Goal: Task Accomplishment & Management: Manage account settings

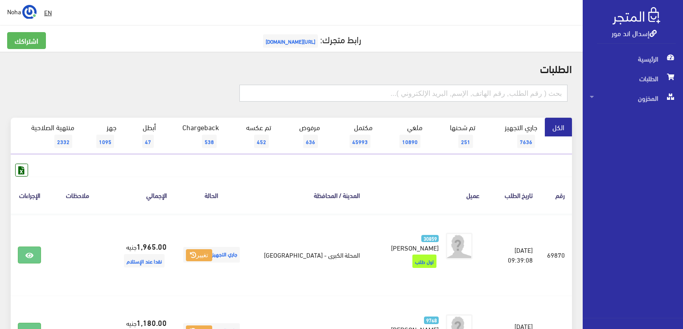
drag, startPoint x: 525, startPoint y: 97, endPoint x: 507, endPoint y: 100, distance: 19.1
click at [525, 97] on input "text" at bounding box center [403, 93] width 328 height 17
type input "0100391507"
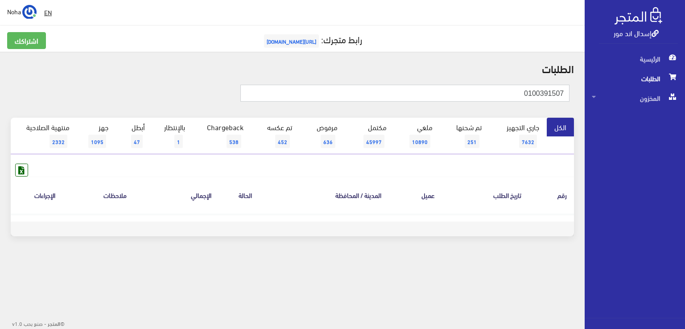
drag, startPoint x: 684, startPoint y: 187, endPoint x: 251, endPoint y: 296, distance: 446.9
click at [671, 233] on div "إسدال اند مور الرئيسية الطلبات المخزون" at bounding box center [342, 143] width 685 height 286
type input "0100391507"
click at [515, 93] on input "0100391507" at bounding box center [404, 93] width 329 height 17
drag, startPoint x: 551, startPoint y: 94, endPoint x: 526, endPoint y: 102, distance: 26.4
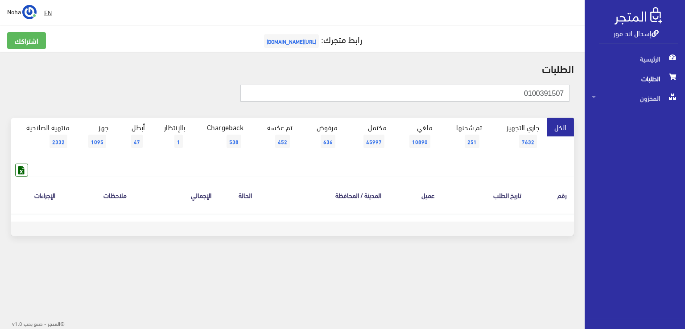
click at [551, 94] on input "0100391507" at bounding box center [404, 93] width 329 height 17
type input "01003912507"
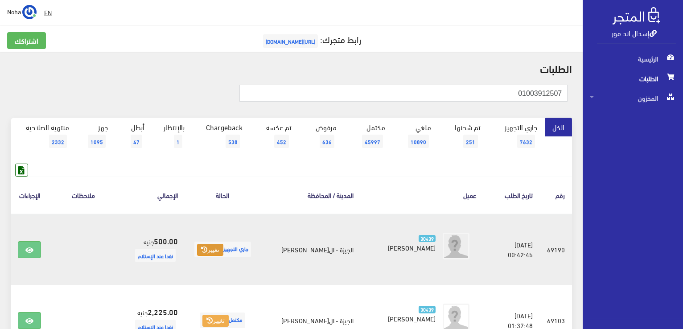
click at [207, 248] on icon at bounding box center [204, 250] width 6 height 6
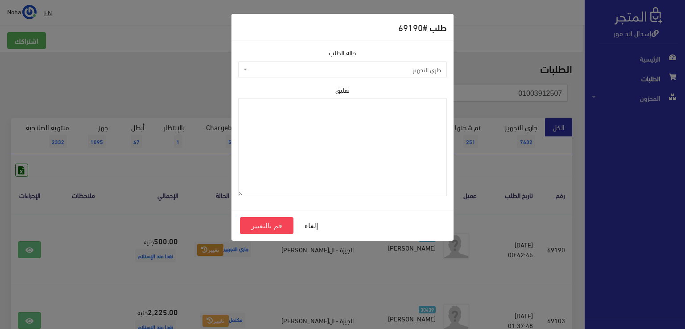
click at [265, 68] on span "جاري التجهيز" at bounding box center [345, 69] width 192 height 9
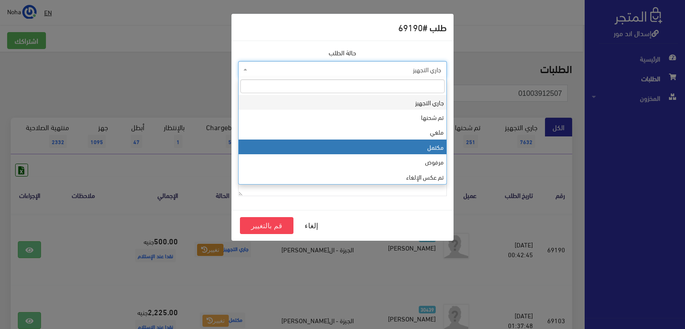
select select "4"
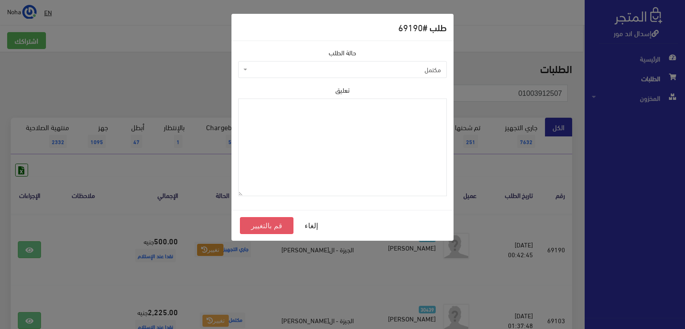
click at [274, 225] on button "قم بالتغيير" at bounding box center [267, 225] width 54 height 17
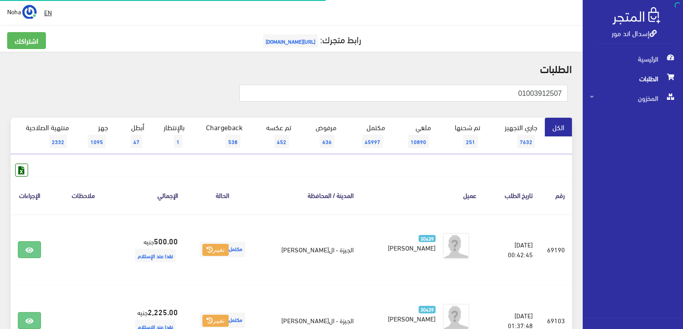
type input "01060210053"
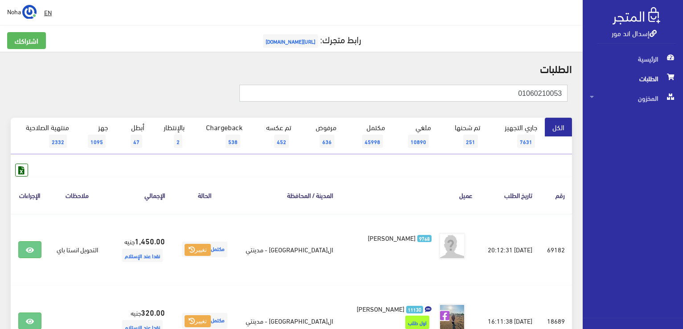
drag, startPoint x: 506, startPoint y: 91, endPoint x: 684, endPoint y: 128, distance: 182.6
click at [683, 128] on html "إسدال اند مور الرئيسية الطلبات" at bounding box center [341, 164] width 683 height 329
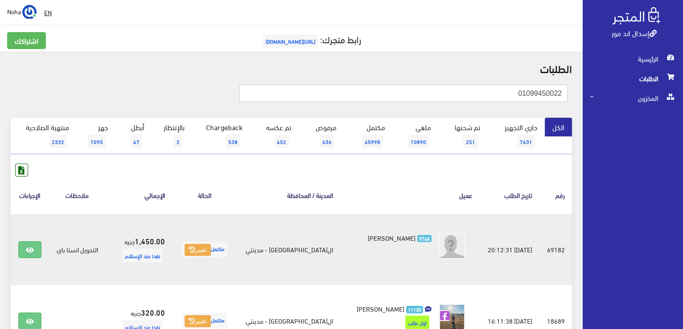
type input "01099450022"
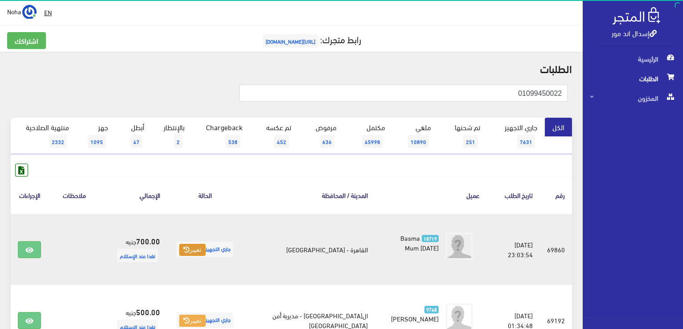
click at [206, 248] on button "تغيير" at bounding box center [192, 250] width 26 height 12
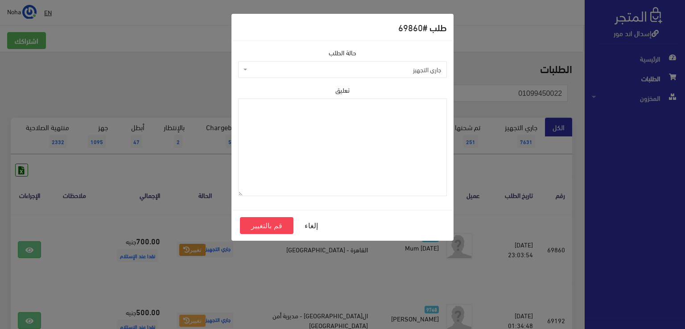
click at [169, 271] on div "طلب # 69860 حالة الطلب جاري التجهيز تم شحنها ملغي مكتمل مرفوض تم عكس الإلغاء فش…" at bounding box center [342, 164] width 685 height 329
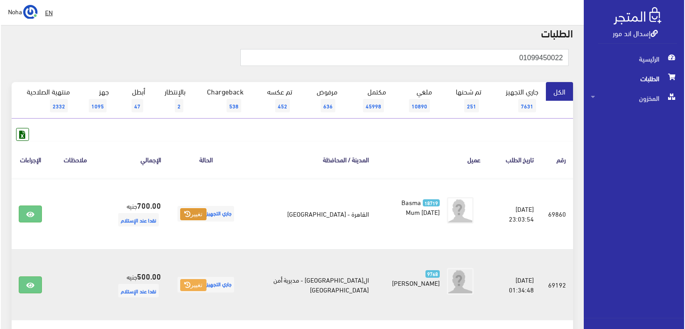
scroll to position [45, 0]
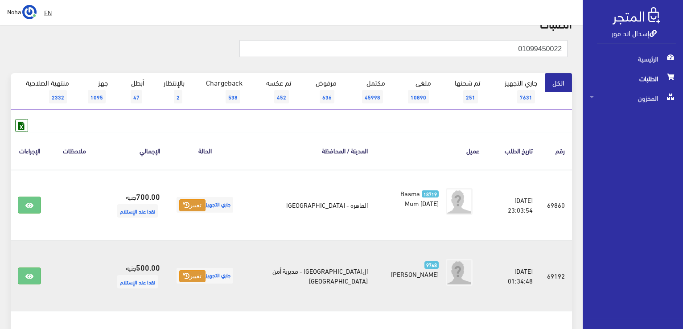
click at [205, 276] on button "تغيير" at bounding box center [192, 276] width 26 height 12
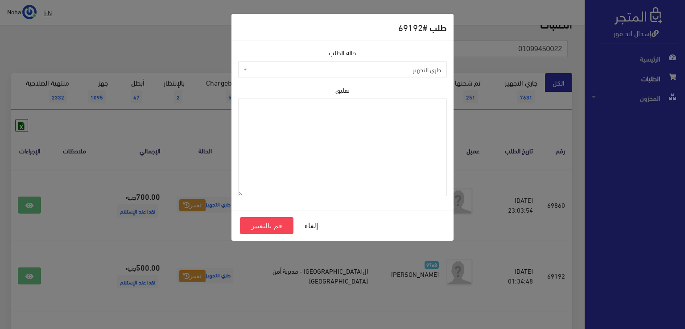
click at [307, 70] on span "جاري التجهيز" at bounding box center [345, 69] width 192 height 9
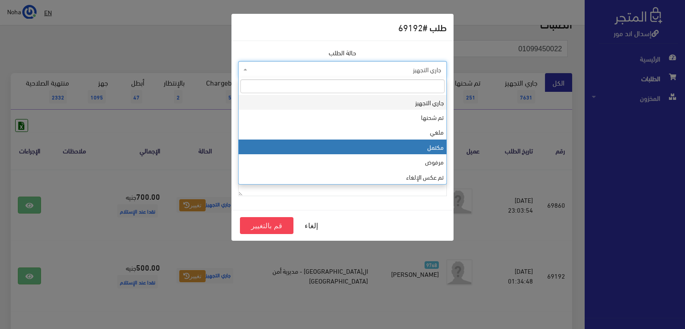
select select "4"
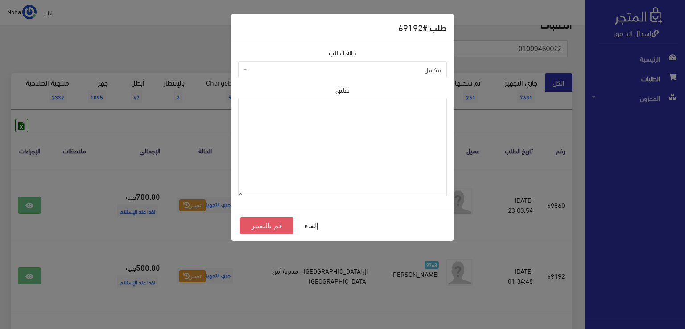
click at [285, 228] on button "قم بالتغيير" at bounding box center [267, 225] width 54 height 17
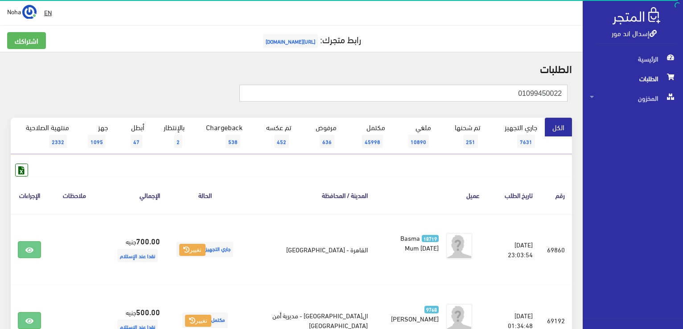
drag, startPoint x: 505, startPoint y: 91, endPoint x: 562, endPoint y: 111, distance: 60.5
click at [562, 111] on div "01099450022" at bounding box center [291, 98] width 572 height 40
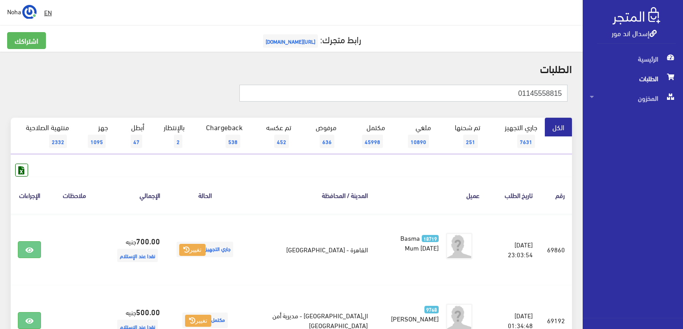
type input "01145558815"
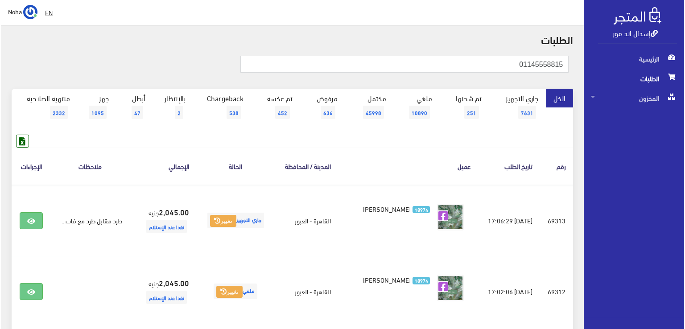
scroll to position [45, 0]
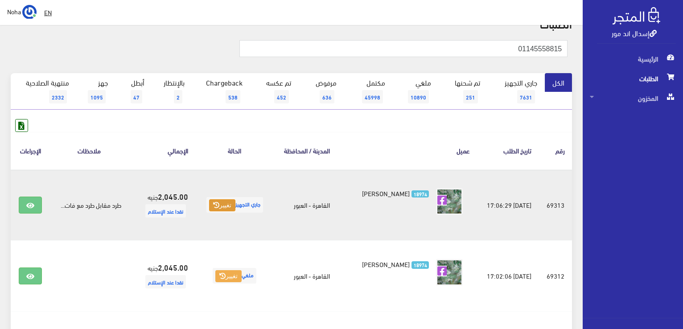
click at [216, 210] on button "تغيير" at bounding box center [222, 205] width 26 height 12
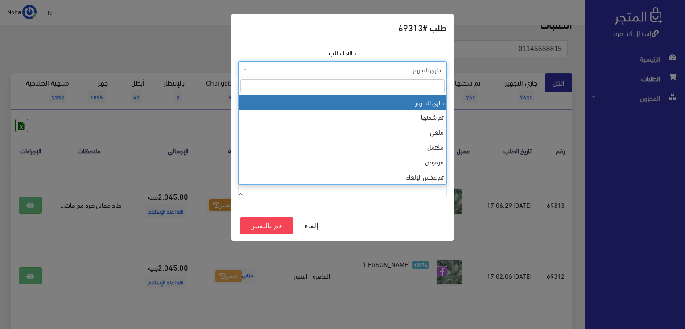
click at [289, 72] on span "جاري التجهيز" at bounding box center [345, 69] width 192 height 9
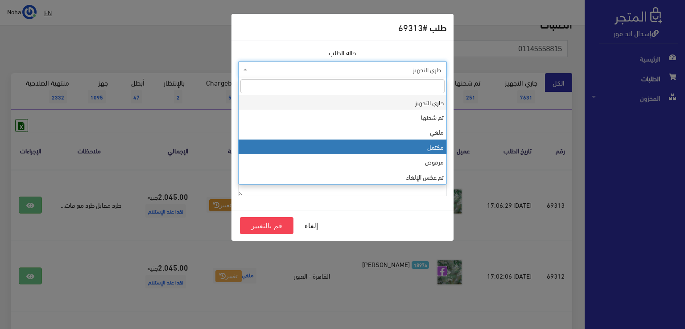
select select "4"
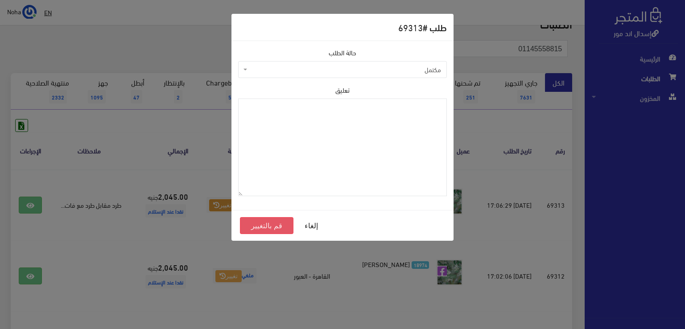
click at [266, 223] on button "قم بالتغيير" at bounding box center [267, 225] width 54 height 17
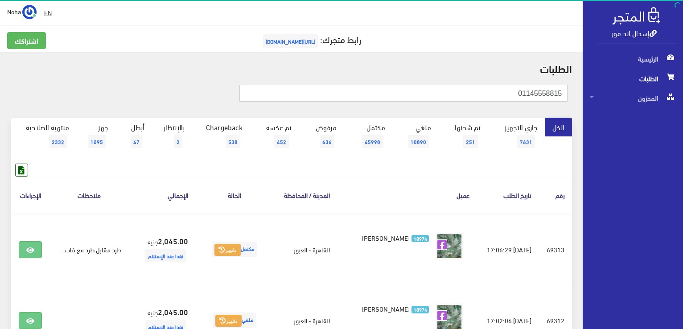
drag, startPoint x: 505, startPoint y: 93, endPoint x: 683, endPoint y: 136, distance: 183.4
click at [683, 137] on html "إسدال اند مور الرئيسية الطلبات" at bounding box center [341, 164] width 683 height 329
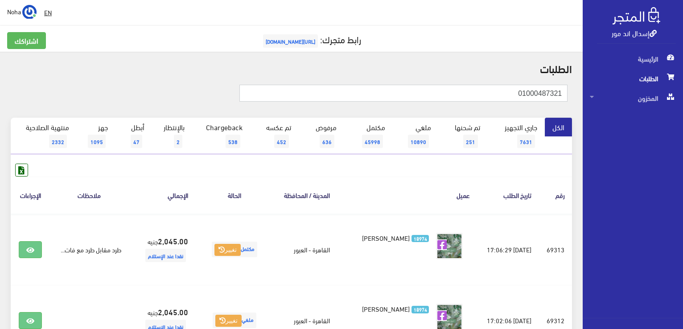
type input "01000487321"
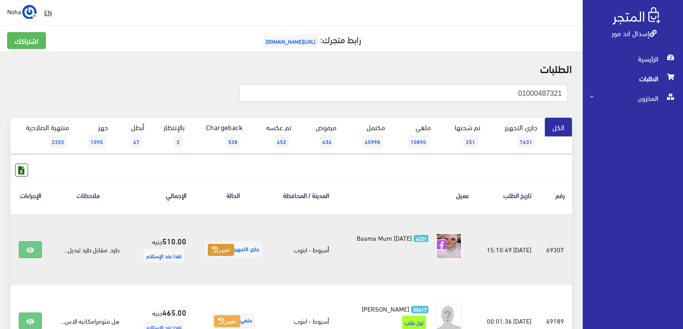
click at [212, 247] on icon at bounding box center [215, 250] width 6 height 6
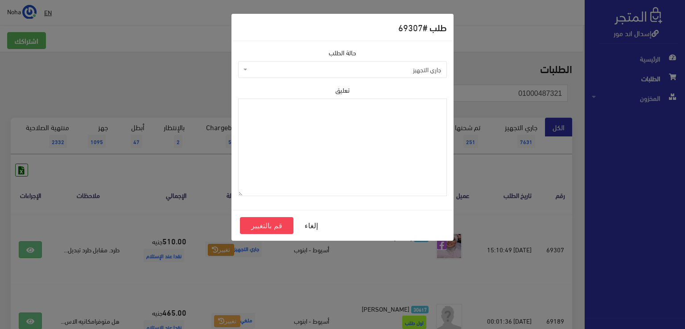
click at [316, 72] on span "جاري التجهيز" at bounding box center [345, 69] width 192 height 9
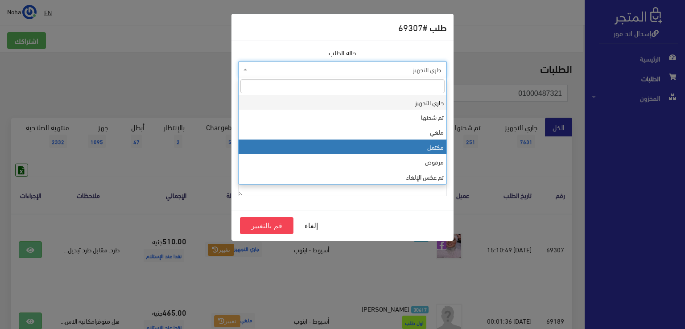
select select "4"
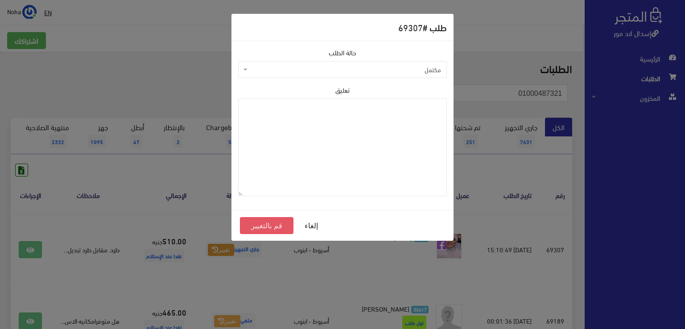
click at [283, 227] on button "قم بالتغيير" at bounding box center [267, 225] width 54 height 17
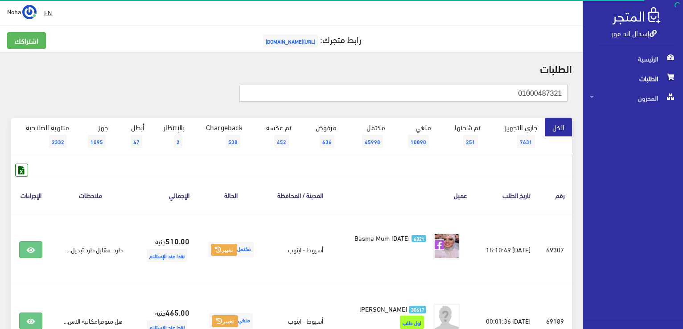
drag, startPoint x: 450, startPoint y: 91, endPoint x: 684, endPoint y: 185, distance: 252.4
click at [683, 185] on html "إسدال اند مور الرئيسية الطلبات" at bounding box center [341, 164] width 683 height 329
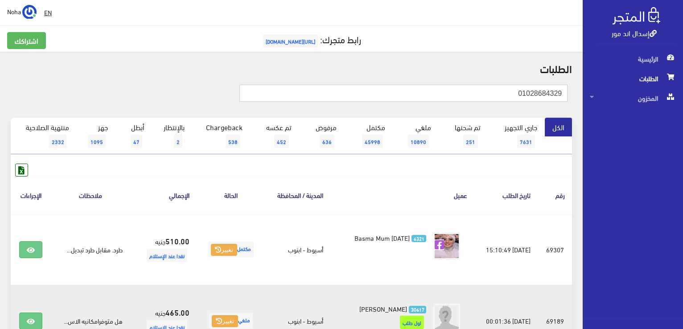
type input "01028684329"
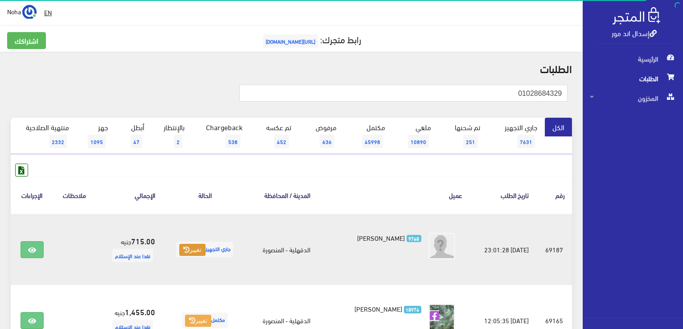
click at [187, 248] on button "تغيير" at bounding box center [192, 250] width 26 height 12
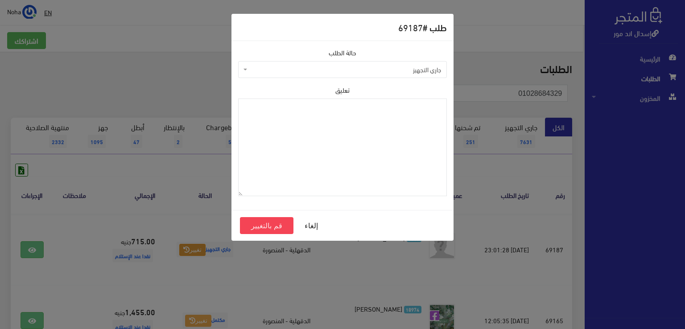
click at [317, 73] on span "جاري التجهيز" at bounding box center [345, 69] width 192 height 9
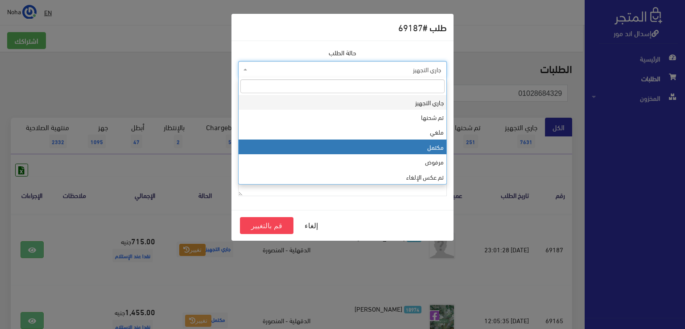
select select "4"
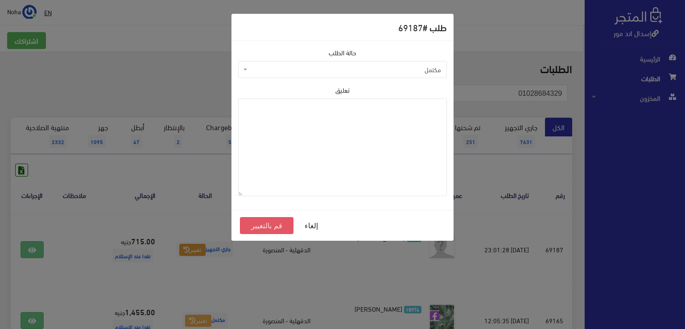
click at [271, 222] on button "قم بالتغيير" at bounding box center [267, 225] width 54 height 17
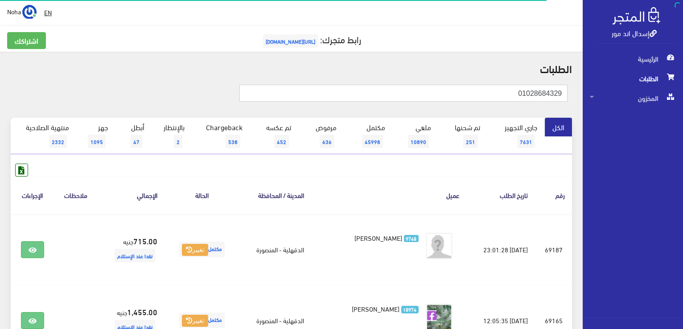
drag, startPoint x: 0, startPoint y: 0, endPoint x: 684, endPoint y: 118, distance: 694.4
click at [683, 118] on html "إسدال اند مور الرئيسية الطلبات" at bounding box center [341, 164] width 683 height 329
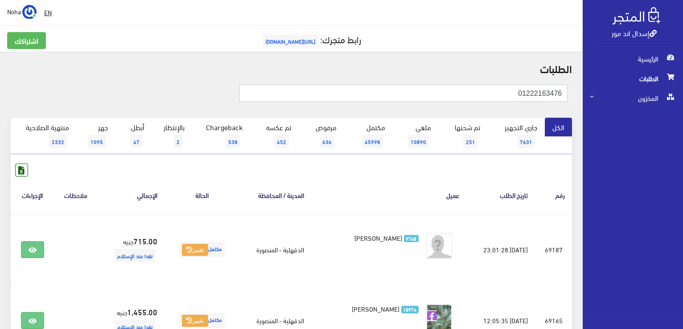
type input "01222163476"
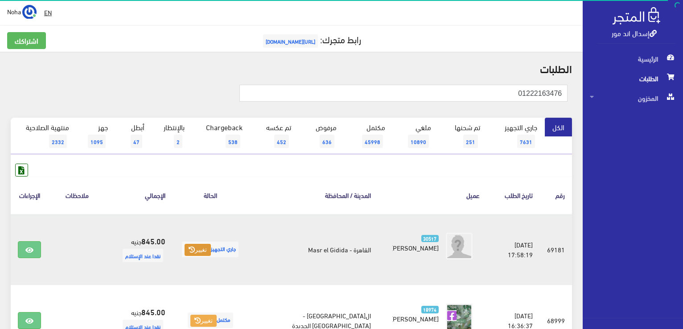
click at [211, 250] on button "تغيير" at bounding box center [198, 250] width 26 height 12
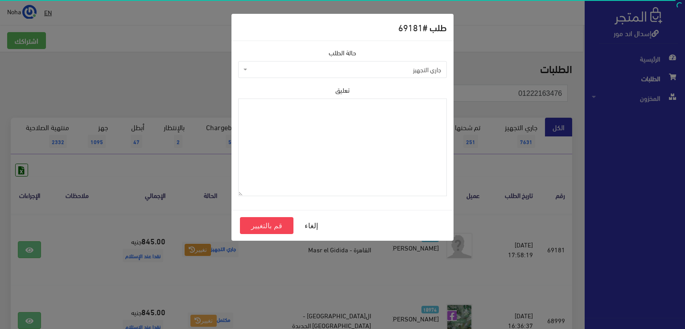
click at [280, 75] on span "جاري التجهيز" at bounding box center [342, 69] width 209 height 17
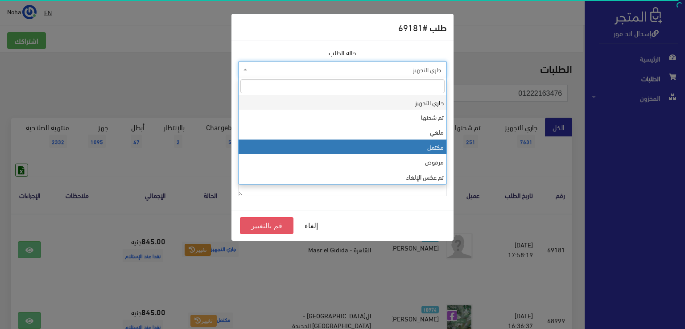
select select "4"
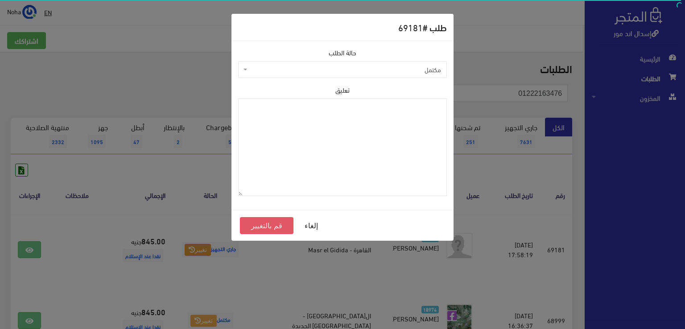
click at [272, 225] on button "قم بالتغيير" at bounding box center [267, 225] width 54 height 17
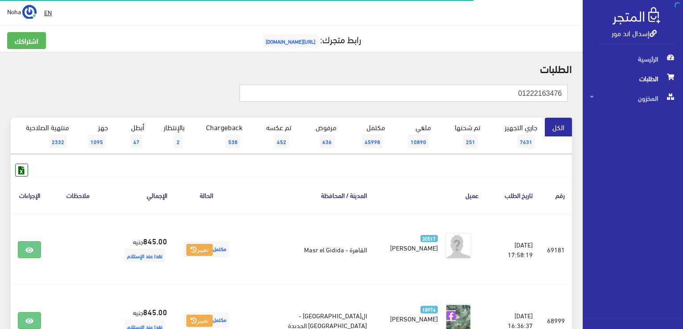
drag, startPoint x: 505, startPoint y: 93, endPoint x: 678, endPoint y: 140, distance: 179.2
click at [683, 137] on html "إسدال اند مور الرئيسية الطلبات" at bounding box center [341, 164] width 683 height 329
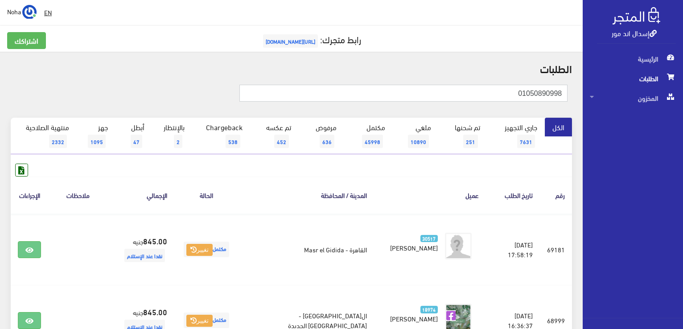
type input "01050890998"
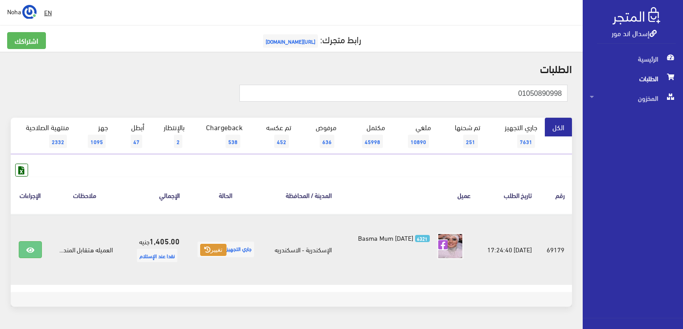
click at [207, 248] on button "تغيير" at bounding box center [213, 250] width 26 height 12
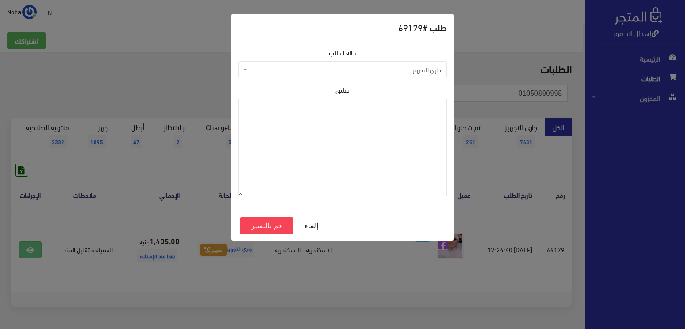
click at [340, 74] on span "جاري التجهيز" at bounding box center [345, 69] width 192 height 9
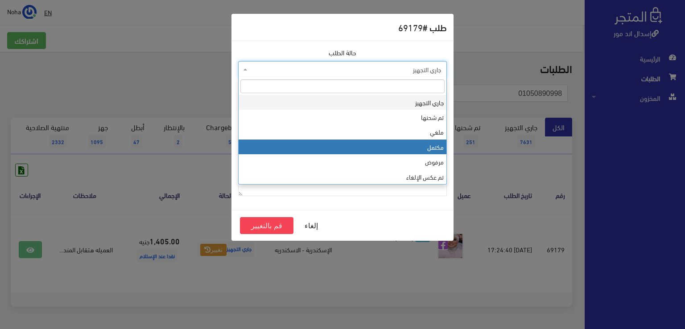
drag, startPoint x: 326, startPoint y: 143, endPoint x: 315, endPoint y: 182, distance: 40.9
select select "4"
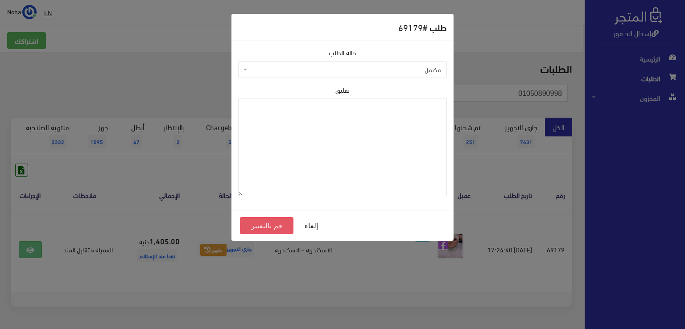
click at [282, 229] on button "قم بالتغيير" at bounding box center [267, 225] width 54 height 17
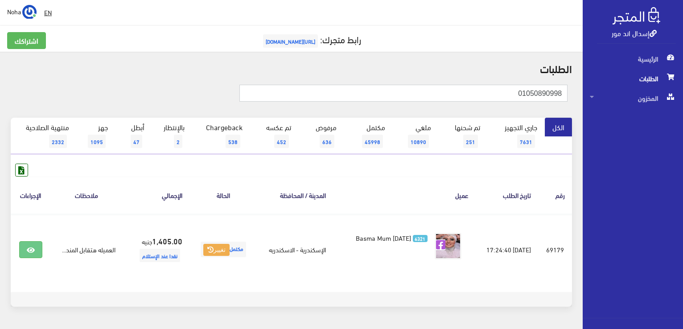
drag, startPoint x: 513, startPoint y: 93, endPoint x: 684, endPoint y: 93, distance: 171.2
click at [683, 93] on html "إسدال اند مور الرئيسية الطلبات" at bounding box center [341, 164] width 683 height 329
type input "01092986525"
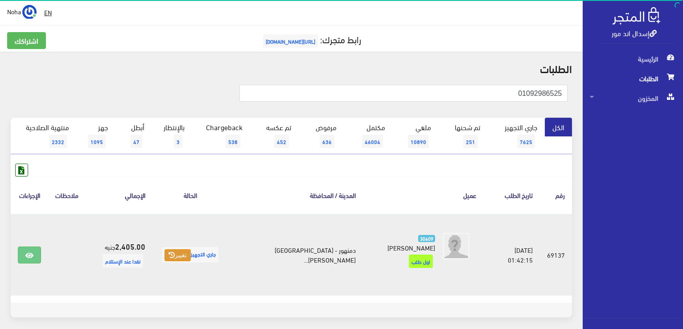
click at [175, 252] on icon at bounding box center [172, 255] width 6 height 6
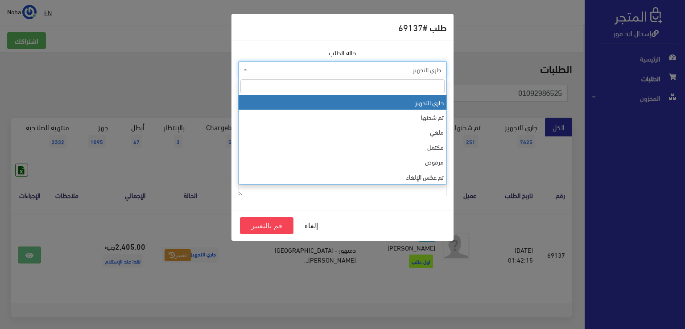
click at [296, 63] on span "جاري التجهيز" at bounding box center [342, 69] width 209 height 17
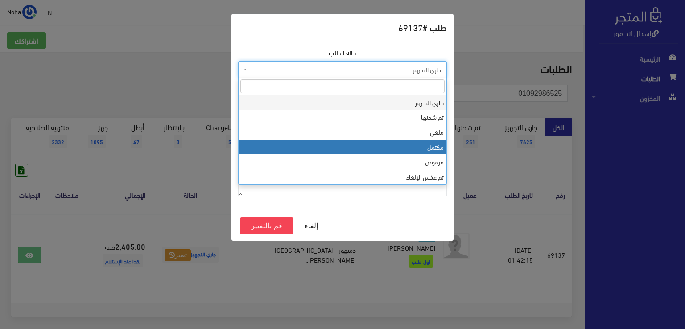
select select "4"
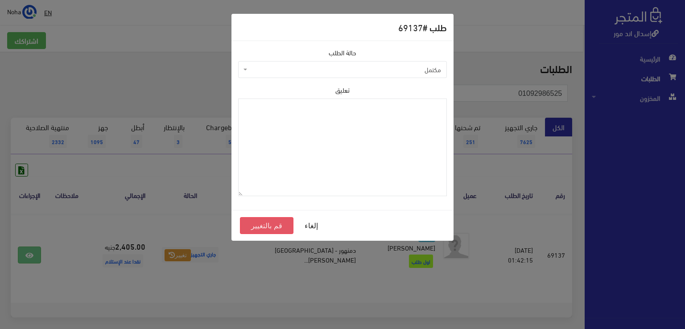
click at [278, 231] on button "قم بالتغيير" at bounding box center [267, 225] width 54 height 17
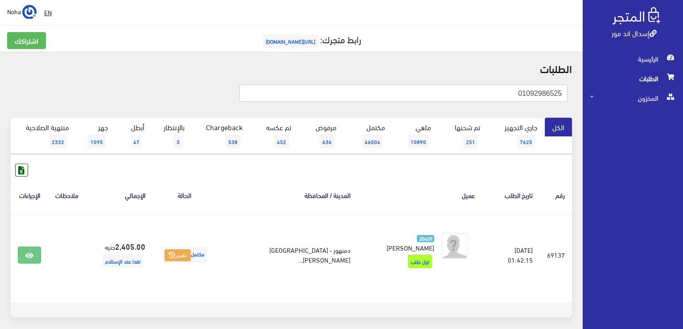
drag, startPoint x: 493, startPoint y: 97, endPoint x: 577, endPoint y: 153, distance: 101.6
click at [683, 127] on html "إسدال اند مور الرئيسية الطلبات" at bounding box center [341, 164] width 683 height 329
type input "01115499779"
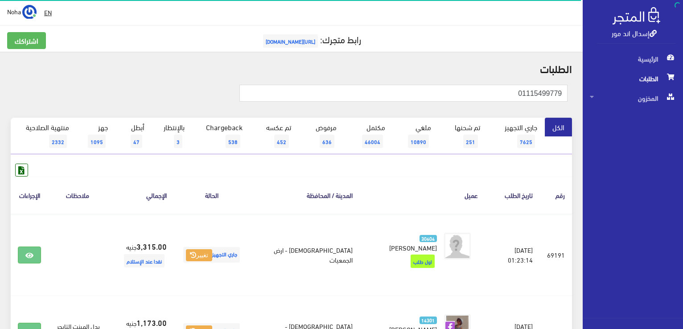
click at [188, 248] on span "جاري التجهيز تغيير" at bounding box center [211, 255] width 57 height 16
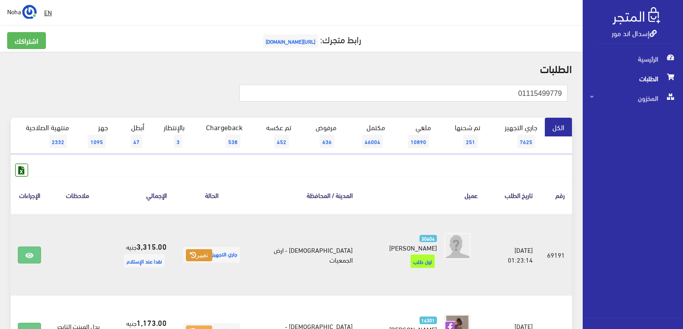
click at [210, 250] on button "تغيير" at bounding box center [199, 255] width 26 height 12
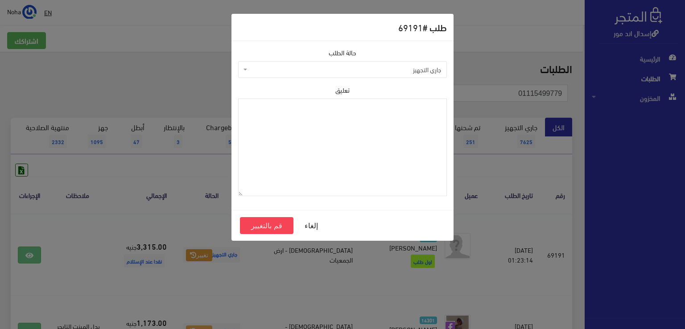
click at [300, 74] on span "جاري التجهيز" at bounding box center [345, 69] width 192 height 9
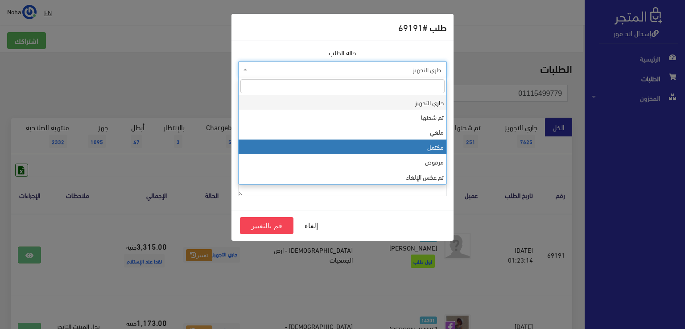
select select "4"
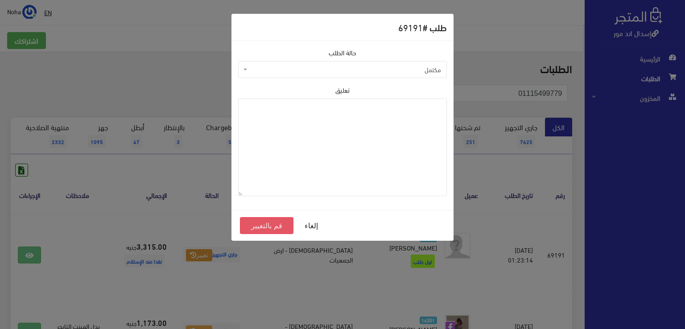
click at [260, 223] on button "قم بالتغيير" at bounding box center [267, 225] width 54 height 17
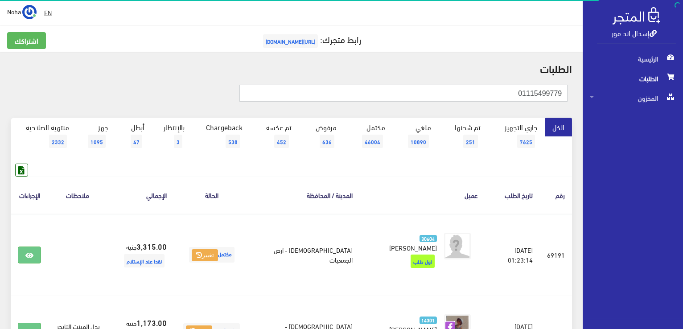
drag, startPoint x: 502, startPoint y: 91, endPoint x: 684, endPoint y: 120, distance: 185.0
click at [683, 120] on html "إسدال اند مور الرئيسية الطلبات" at bounding box center [341, 164] width 683 height 329
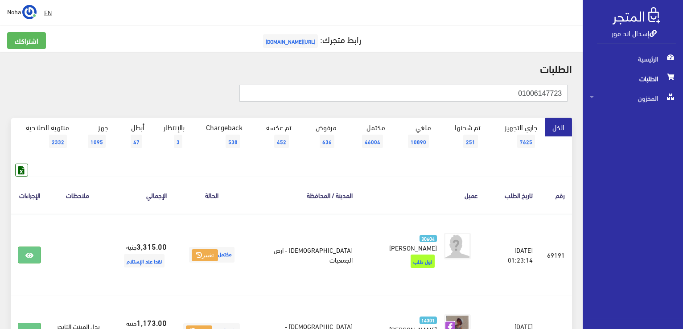
type input "01006147723"
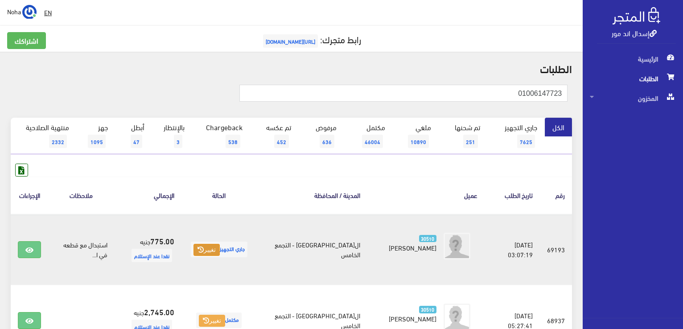
click at [220, 249] on button "تغيير" at bounding box center [207, 250] width 26 height 12
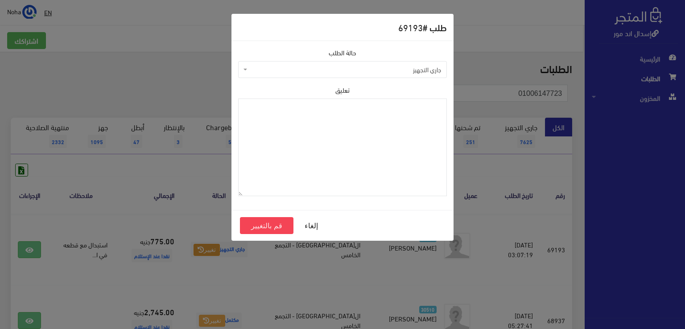
click at [310, 75] on span "جاري التجهيز" at bounding box center [342, 69] width 209 height 17
select select "4"
click at [269, 223] on button "قم بالتغيير" at bounding box center [267, 225] width 54 height 17
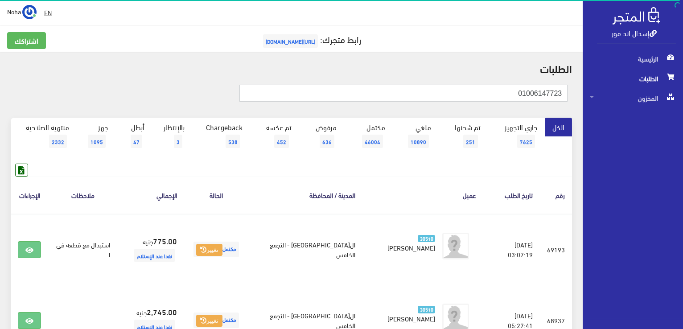
drag, startPoint x: 533, startPoint y: 99, endPoint x: 684, endPoint y: 108, distance: 151.4
click at [683, 108] on html "إسدال اند مور الرئيسية الطلبات" at bounding box center [341, 164] width 683 height 329
type input "0"
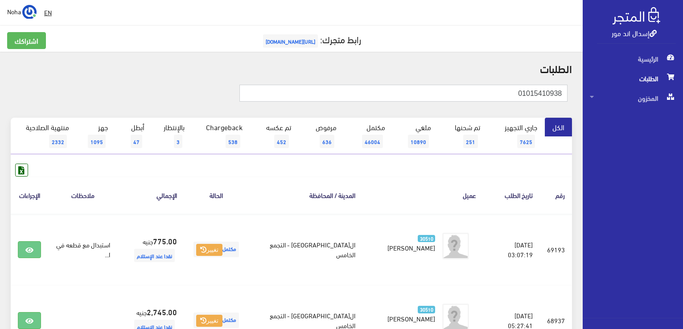
type input "01015410938"
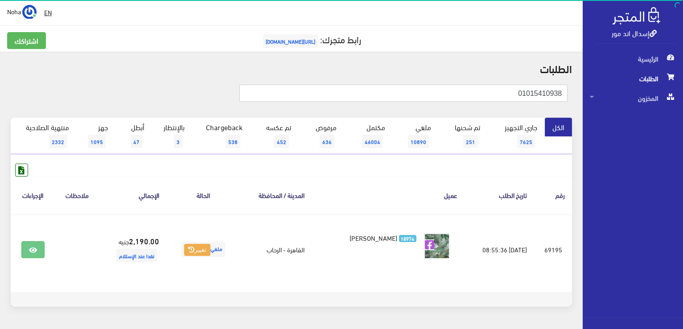
drag, startPoint x: 445, startPoint y: 96, endPoint x: 684, endPoint y: 70, distance: 240.4
click at [683, 70] on html "إسدال اند مور الرئيسية الطلبات" at bounding box center [341, 164] width 683 height 329
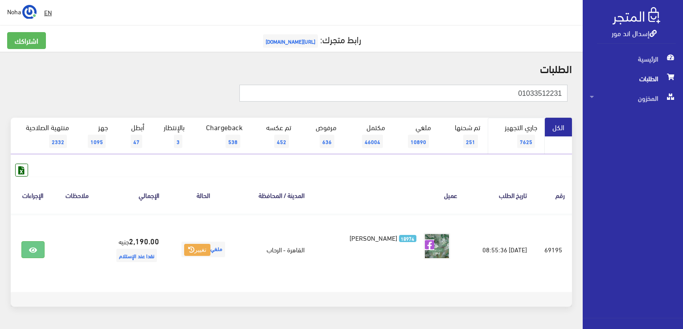
type input "01033512231"
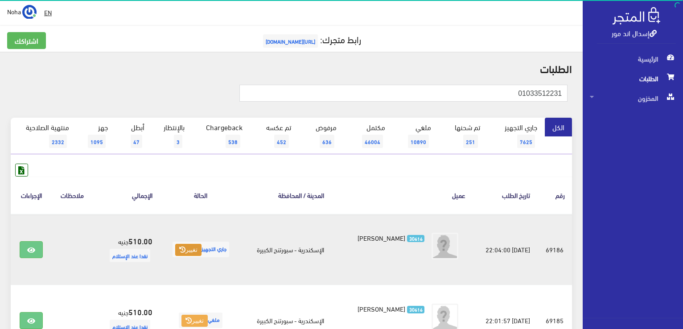
click at [186, 247] on button "تغيير" at bounding box center [188, 250] width 26 height 12
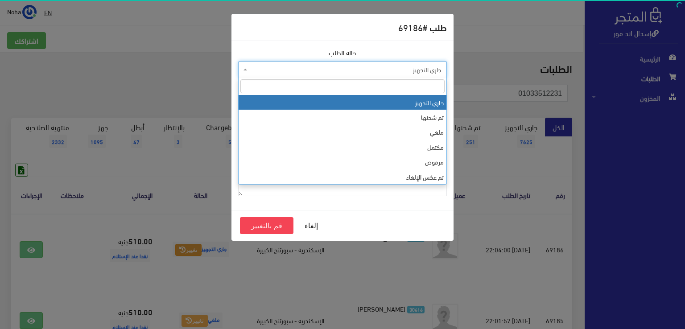
click at [296, 75] on span "جاري التجهيز" at bounding box center [342, 69] width 209 height 17
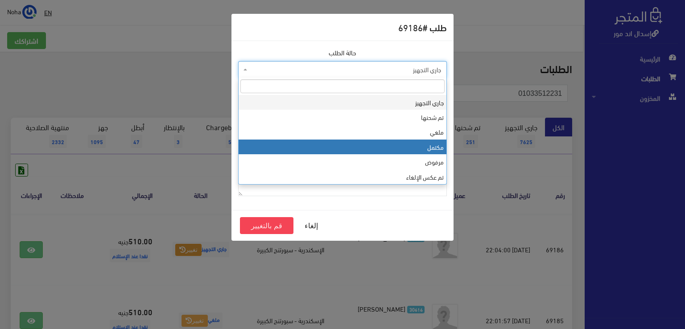
select select "4"
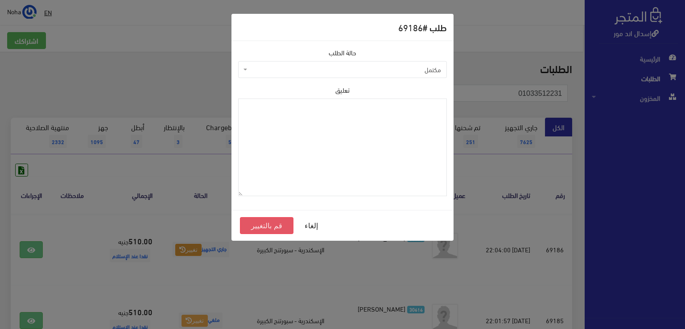
click at [249, 225] on button "قم بالتغيير" at bounding box center [267, 225] width 54 height 17
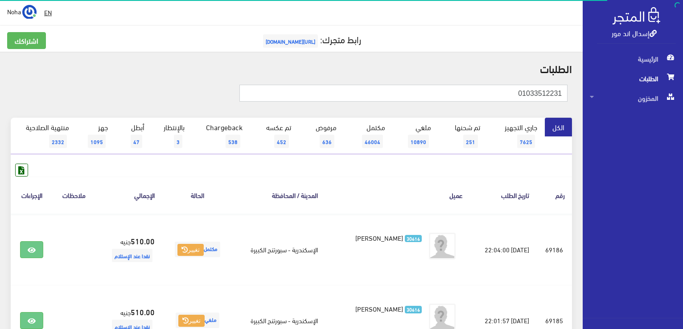
drag, startPoint x: 515, startPoint y: 92, endPoint x: 684, endPoint y: 115, distance: 170.9
click at [683, 115] on html "إسدال اند مور الرئيسية الطلبات" at bounding box center [341, 164] width 683 height 329
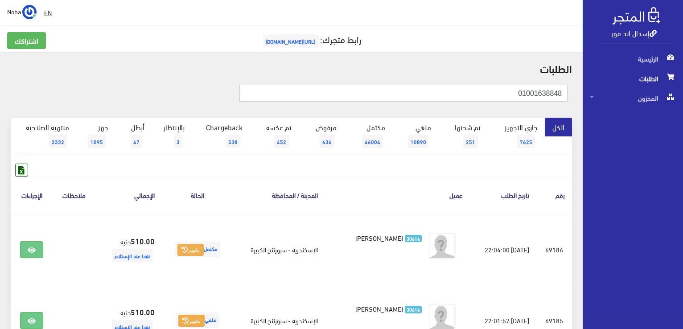
type input "01001638848"
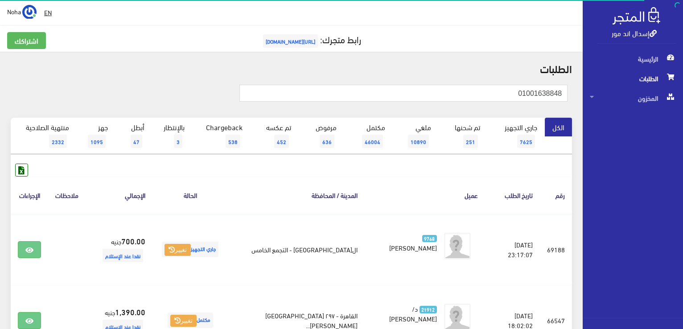
click at [198, 247] on span "جاري التجهيز تغيير" at bounding box center [190, 250] width 57 height 16
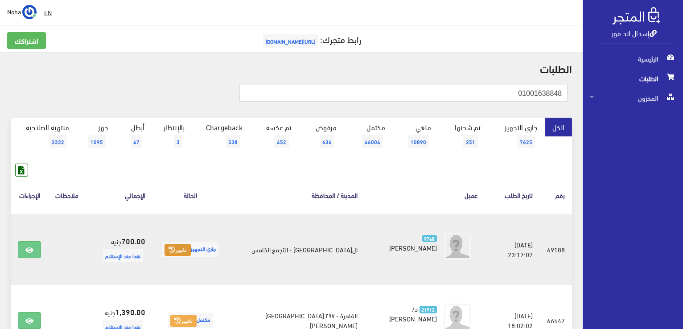
click at [179, 251] on button "تغيير" at bounding box center [178, 250] width 26 height 12
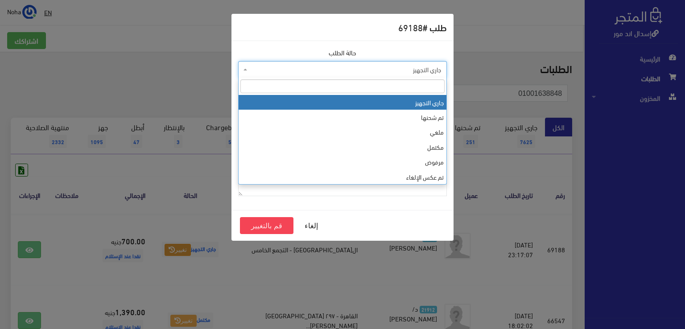
click at [325, 73] on span "جاري التجهيز" at bounding box center [345, 69] width 192 height 9
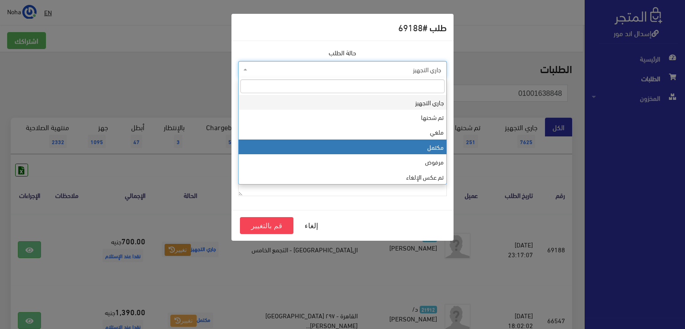
select select "4"
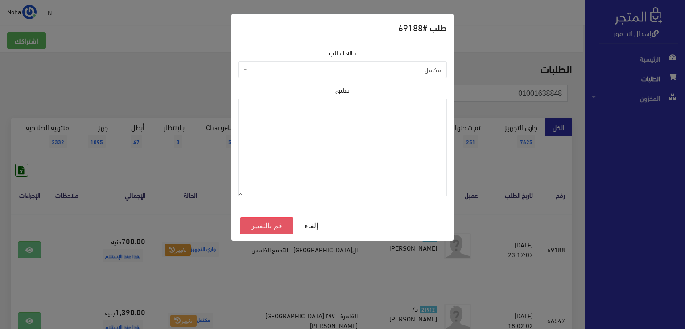
click at [258, 226] on button "قم بالتغيير" at bounding box center [267, 225] width 54 height 17
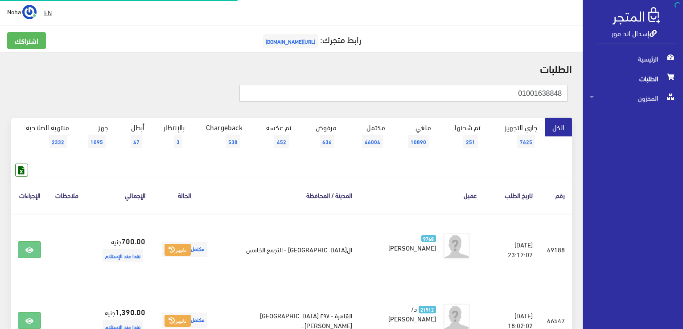
drag, startPoint x: 0, startPoint y: 0, endPoint x: 684, endPoint y: 140, distance: 698.6
click at [683, 140] on html "إسدال اند مور الرئيسية الطلبات" at bounding box center [341, 164] width 683 height 329
type input "01210354531"
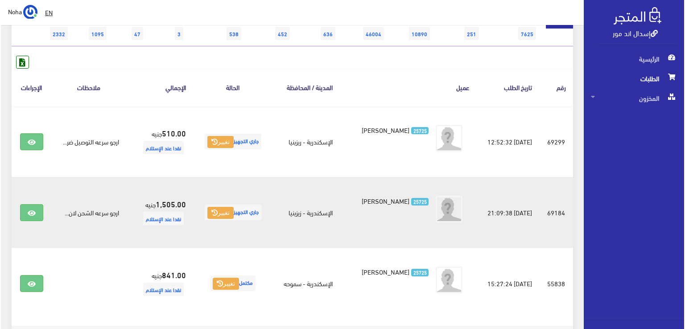
scroll to position [134, 0]
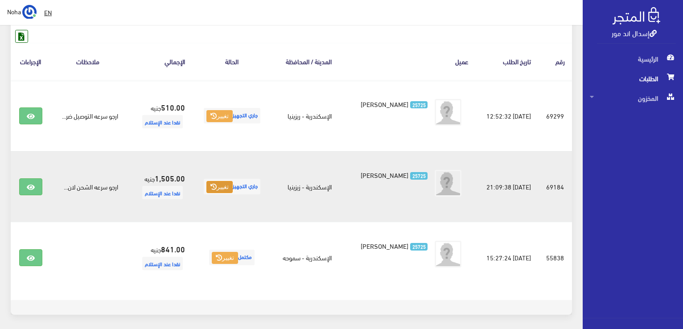
click at [214, 189] on button "تغيير" at bounding box center [219, 187] width 26 height 12
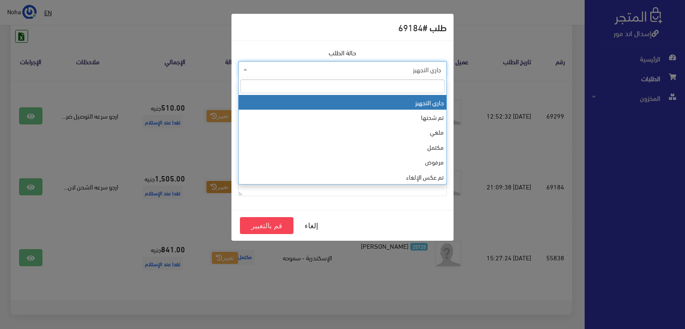
click at [299, 69] on span "جاري التجهيز" at bounding box center [345, 69] width 192 height 9
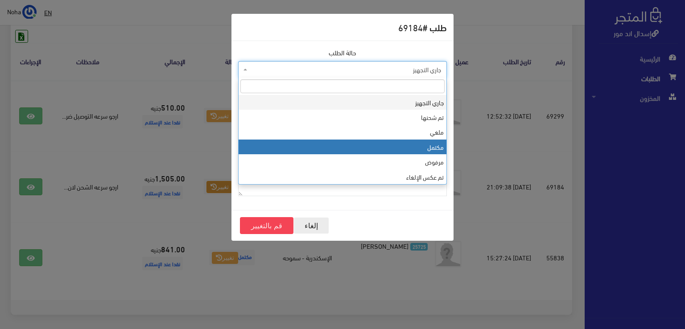
select select "4"
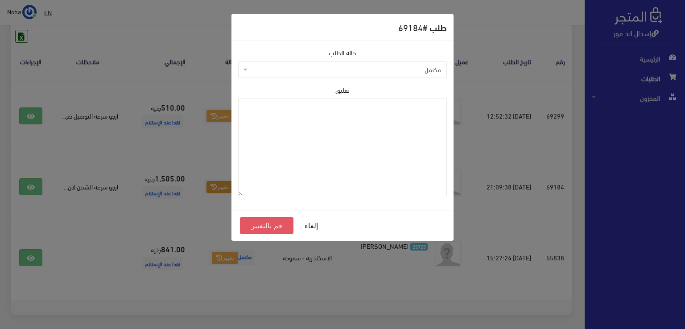
click at [282, 224] on button "قم بالتغيير" at bounding box center [267, 225] width 54 height 17
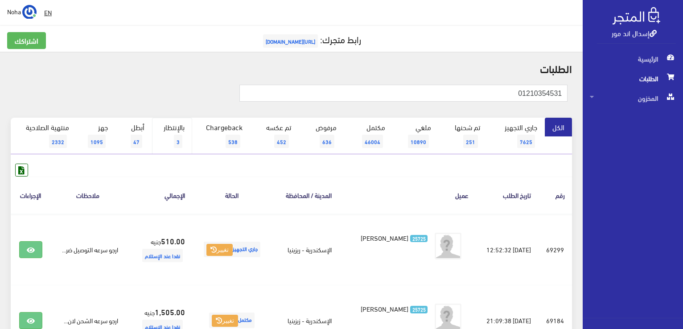
click at [177, 126] on link "بالإنتظار 3" at bounding box center [172, 136] width 40 height 37
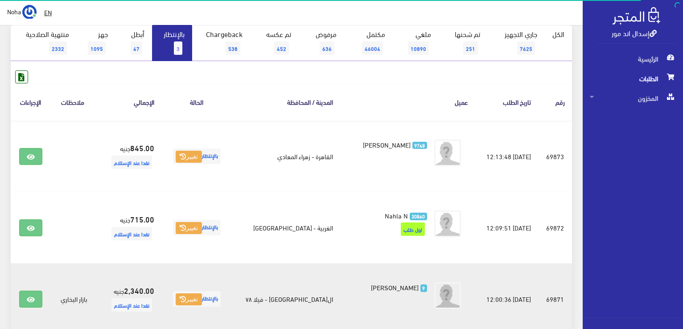
scroll to position [134, 0]
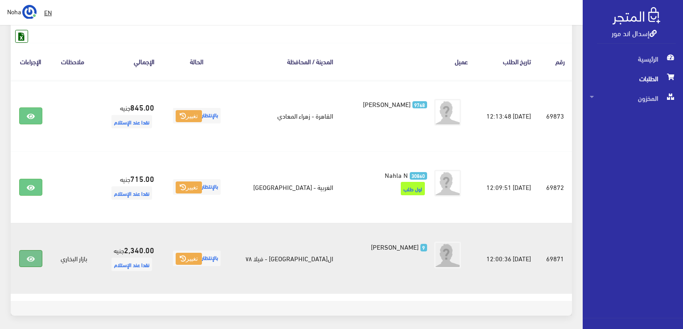
click at [25, 264] on link at bounding box center [30, 258] width 23 height 17
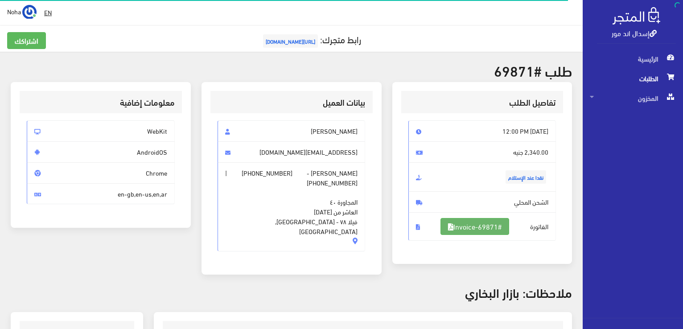
click at [486, 223] on link "#Invoice-69871" at bounding box center [475, 226] width 69 height 17
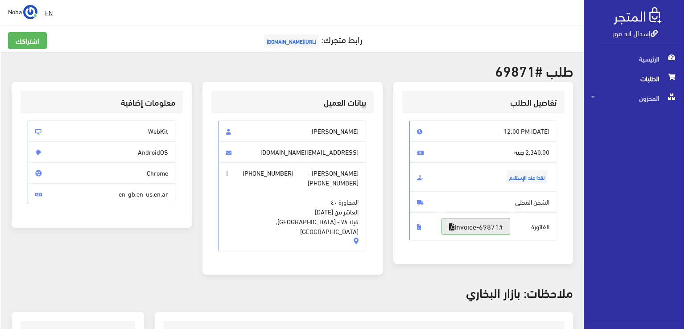
scroll to position [178, 0]
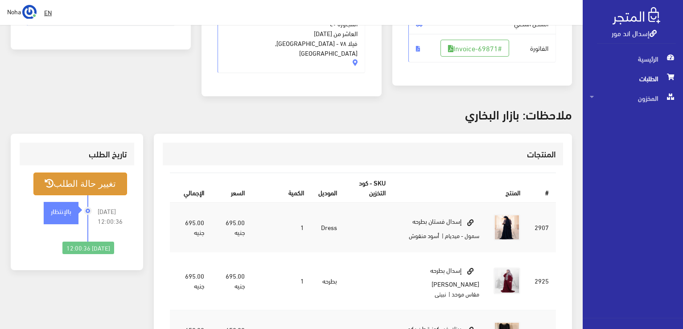
click at [79, 173] on button "تغيير حالة الطلب" at bounding box center [80, 184] width 94 height 23
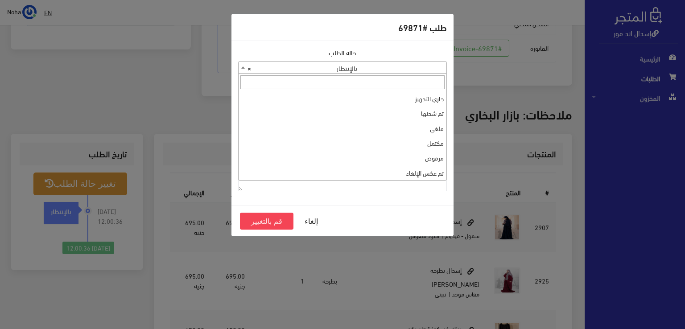
click at [272, 65] on span "× بالإنتظار" at bounding box center [343, 68] width 208 height 12
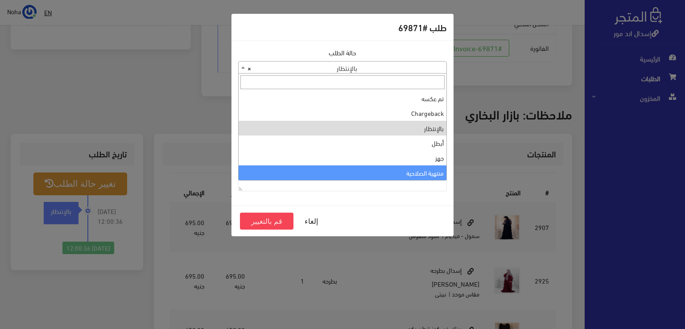
select select "14"
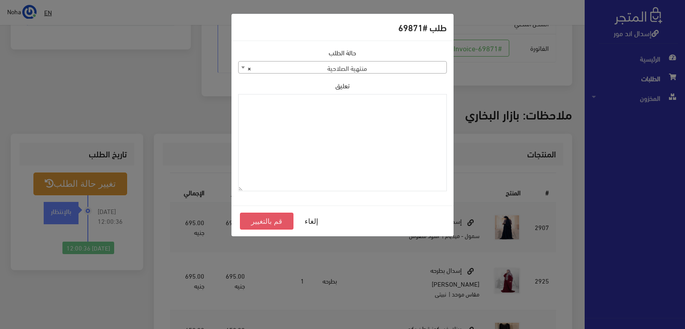
click at [268, 220] on button "قم بالتغيير" at bounding box center [267, 221] width 54 height 17
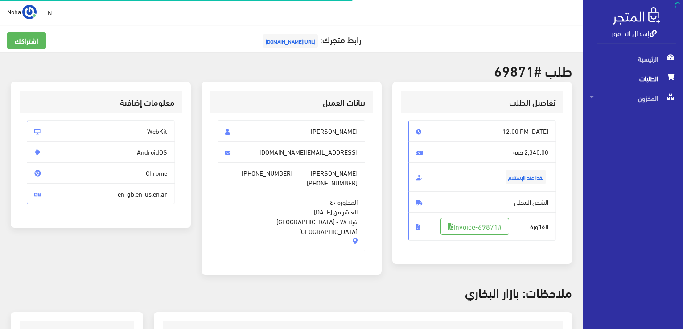
scroll to position [175, 0]
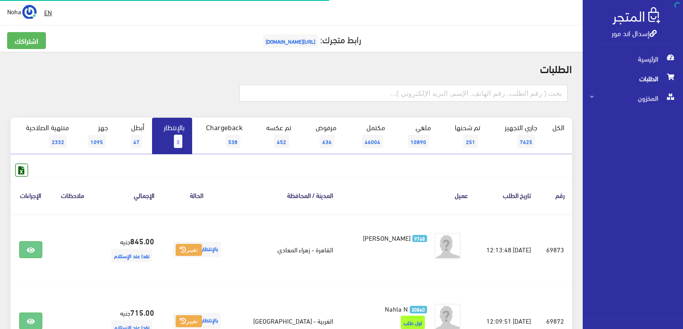
scroll to position [134, 0]
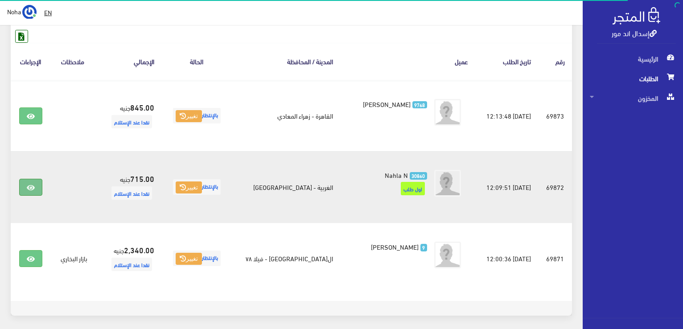
click at [28, 186] on icon at bounding box center [31, 187] width 8 height 7
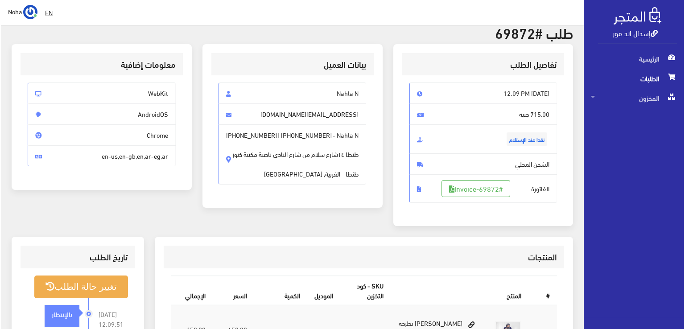
scroll to position [89, 0]
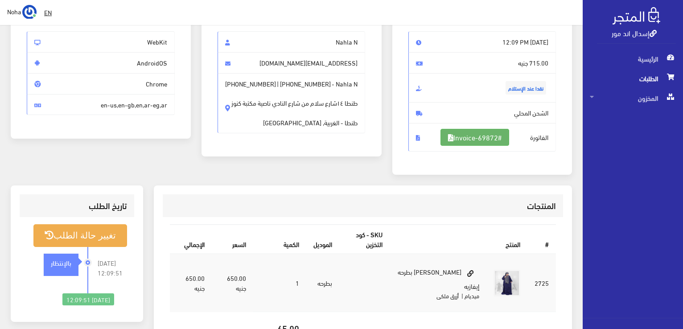
click at [457, 140] on link "#Invoice-69872" at bounding box center [475, 137] width 69 height 17
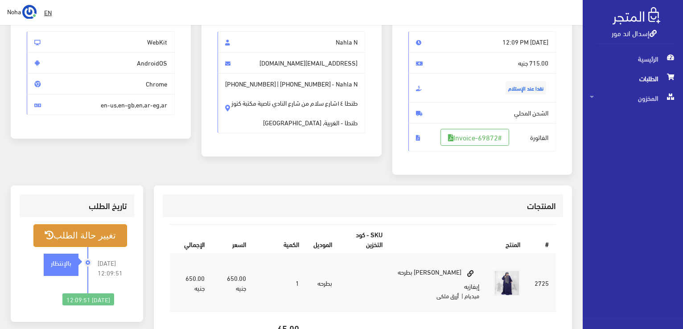
click at [111, 235] on button "تغيير حالة الطلب" at bounding box center [80, 235] width 94 height 23
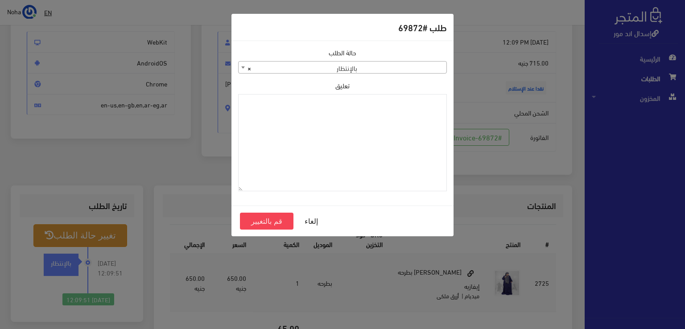
click at [276, 68] on span "× بالإنتظار" at bounding box center [343, 68] width 208 height 12
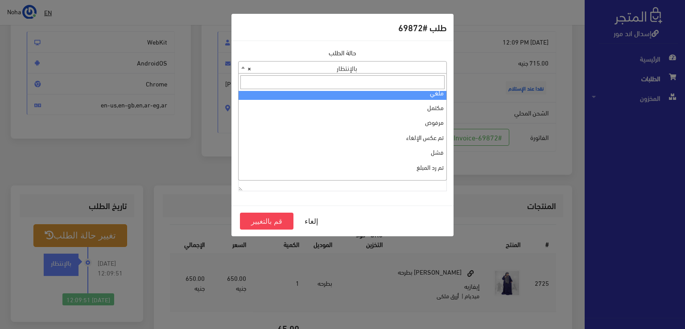
scroll to position [0, 0]
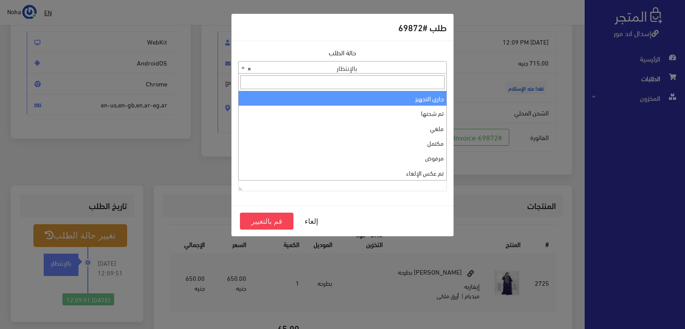
select select "1"
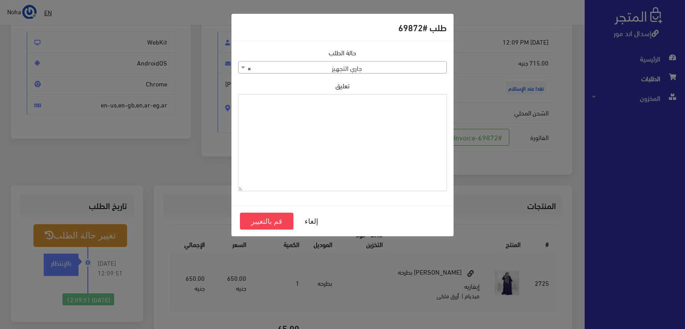
paste textarea "1109617"
type textarea "1109617"
click at [268, 218] on button "قم بالتغيير" at bounding box center [267, 221] width 54 height 17
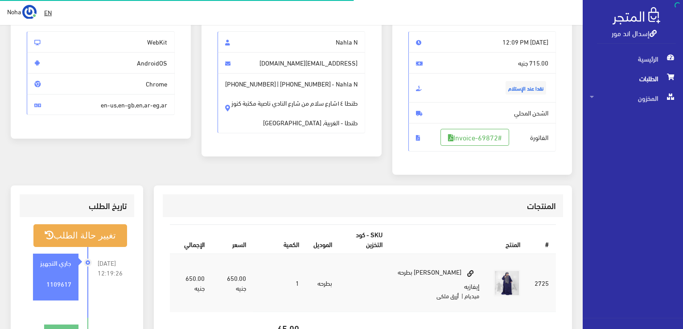
scroll to position [89, 0]
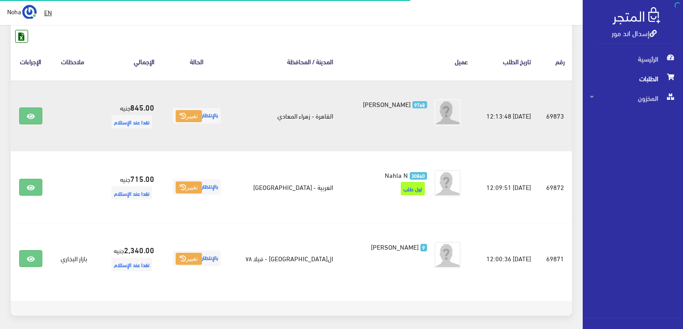
scroll to position [134, 0]
click at [31, 119] on icon at bounding box center [31, 116] width 8 height 7
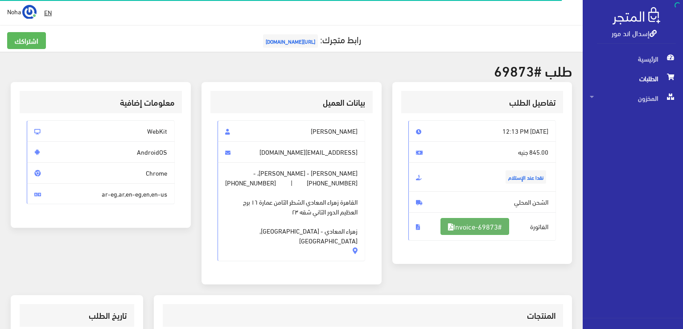
click at [479, 227] on link "#Invoice-69873" at bounding box center [475, 226] width 69 height 17
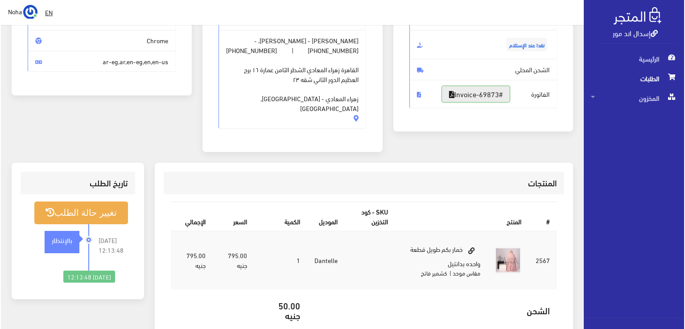
scroll to position [134, 0]
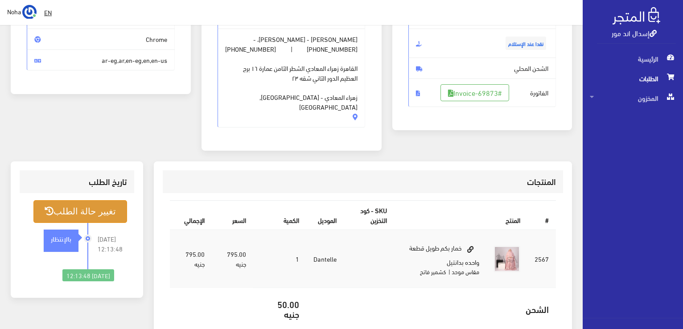
click at [94, 203] on button "تغيير حالة الطلب" at bounding box center [80, 211] width 94 height 23
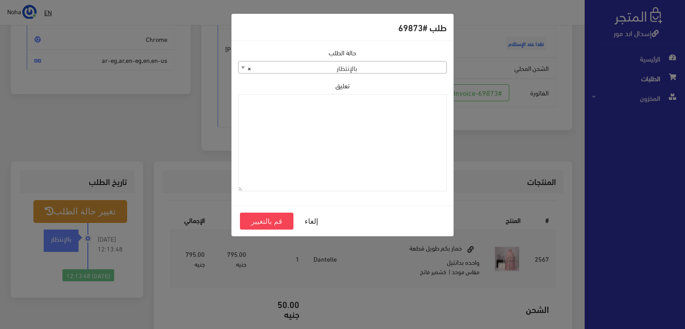
click at [294, 68] on span "× بالإنتظار" at bounding box center [343, 68] width 208 height 12
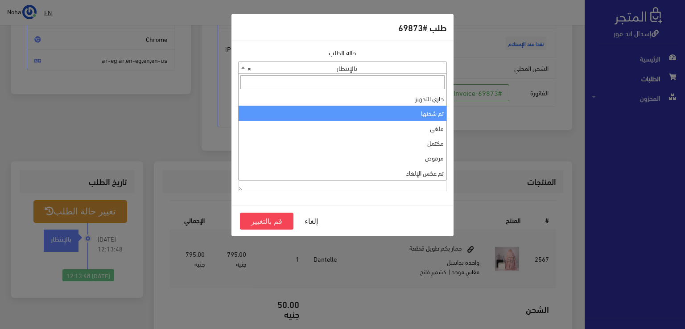
scroll to position [0, 0]
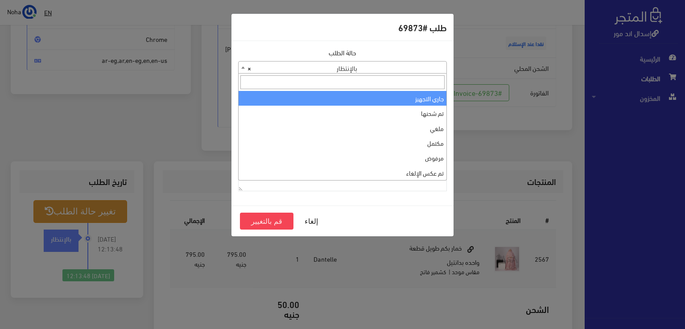
select select "1"
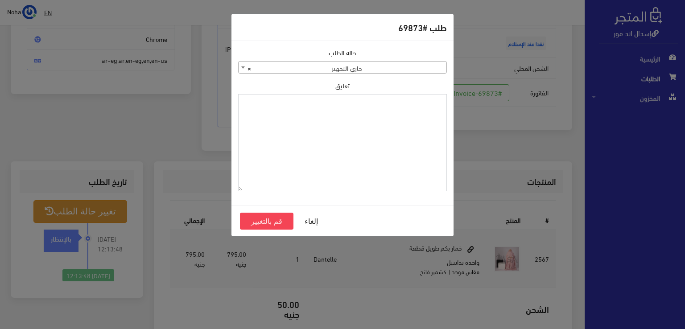
paste textarea "1109617"
type textarea "1109617"
click at [266, 221] on button "قم بالتغيير" at bounding box center [267, 221] width 54 height 17
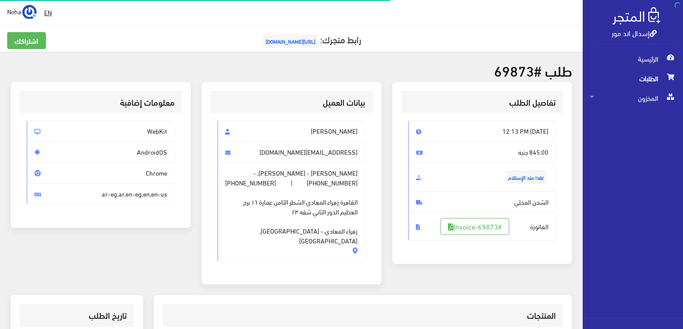
scroll to position [128, 0]
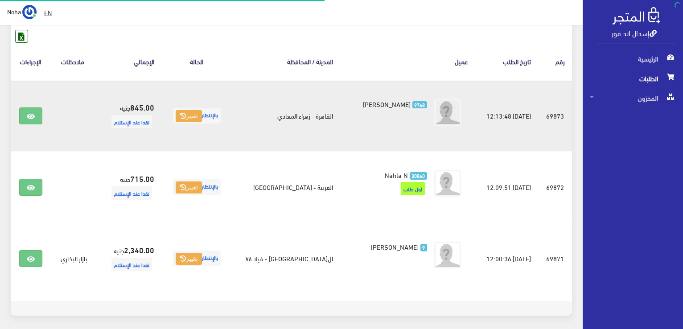
scroll to position [134, 0]
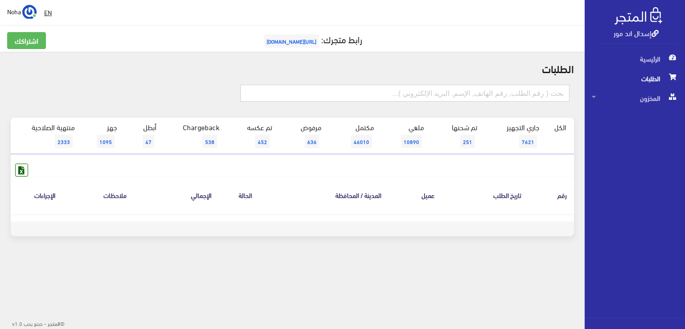
click at [519, 97] on input "text" at bounding box center [404, 93] width 329 height 17
drag, startPoint x: 491, startPoint y: 88, endPoint x: 684, endPoint y: 122, distance: 196.4
click at [684, 122] on div "إسدال اند مور الرئيسية الطلبات المخزون" at bounding box center [342, 143] width 685 height 286
type input "01144515018"
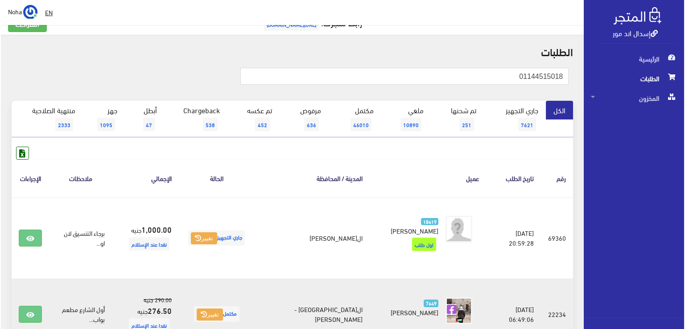
scroll to position [89, 0]
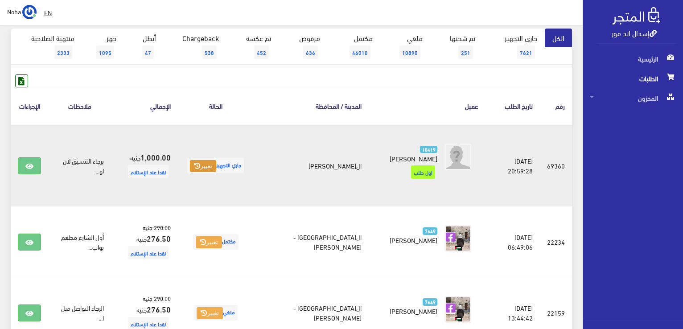
click at [216, 163] on button "تغيير" at bounding box center [203, 166] width 26 height 12
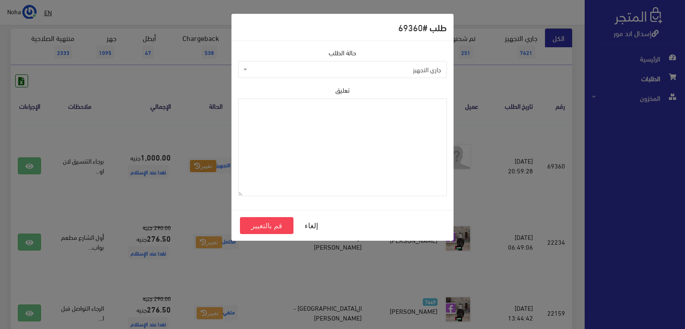
click at [283, 71] on span "جاري التجهيز" at bounding box center [345, 69] width 192 height 9
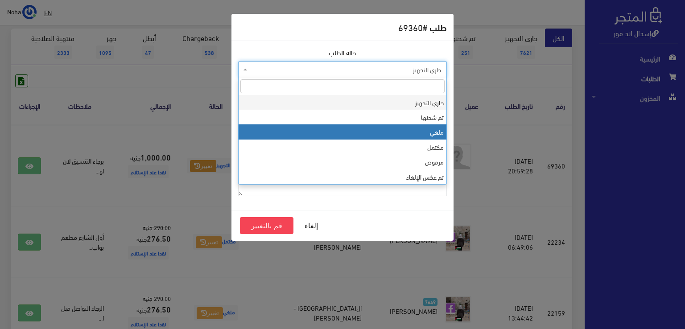
select select "3"
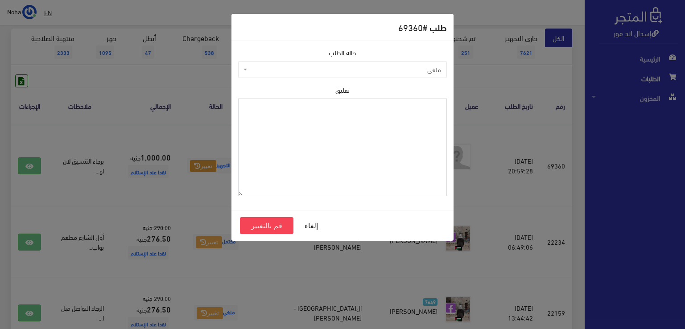
click at [285, 159] on textarea "تعليق" at bounding box center [342, 148] width 209 height 98
type textarea "اذن صرف"
click at [262, 227] on button "قم بالتغيير" at bounding box center [267, 225] width 54 height 17
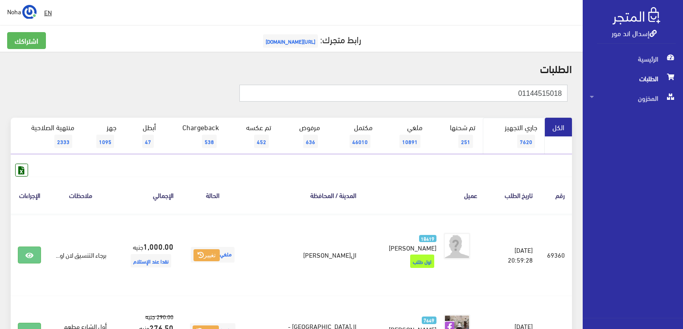
drag, startPoint x: 635, startPoint y: 104, endPoint x: 535, endPoint y: 119, distance: 101.0
type input "01111131157"
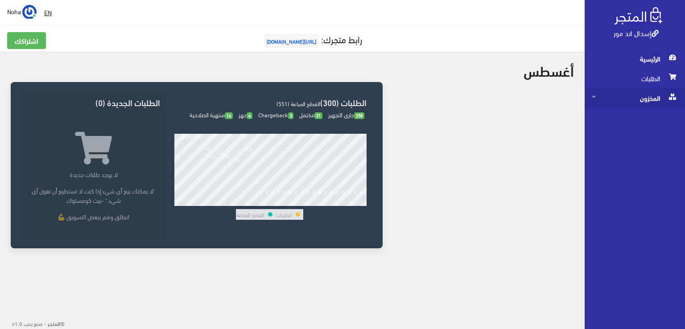
click at [653, 93] on span "المخزون" at bounding box center [635, 98] width 86 height 20
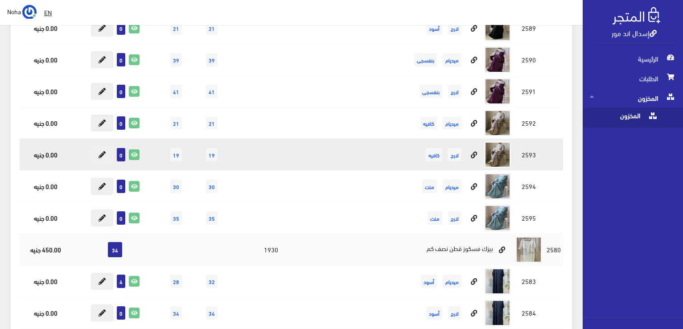
scroll to position [6109, 0]
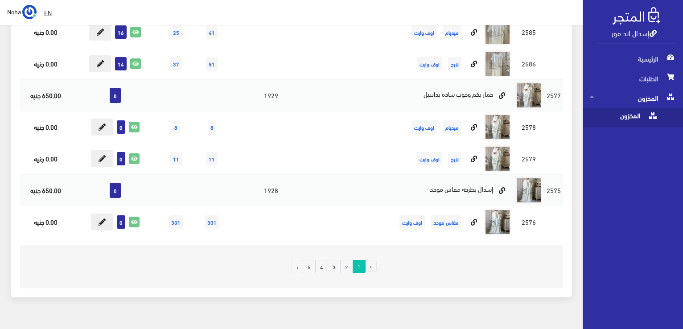
click at [346, 260] on link "2" at bounding box center [346, 266] width 13 height 13
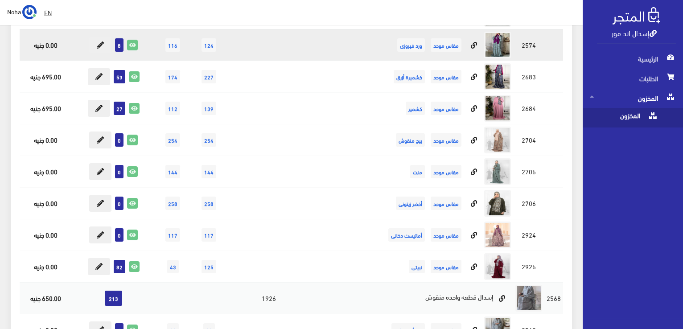
scroll to position [223, 0]
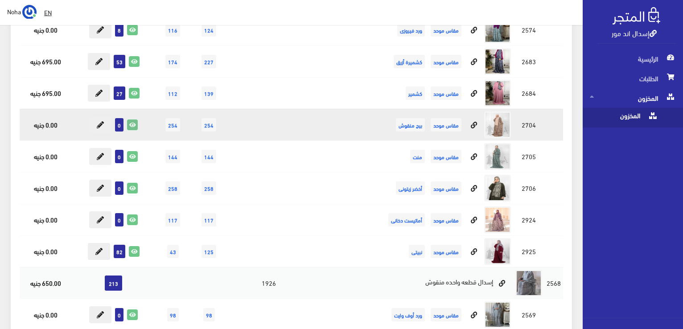
click at [134, 127] on icon at bounding box center [133, 125] width 10 height 10
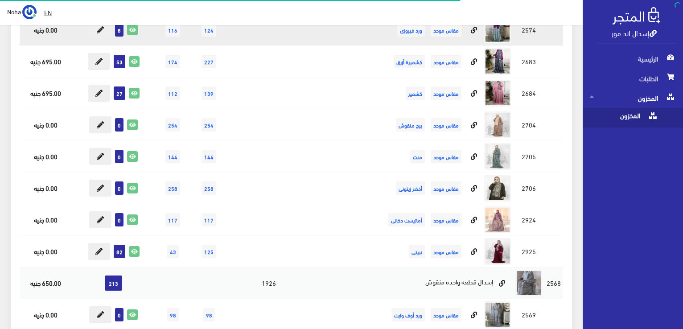
scroll to position [223, 0]
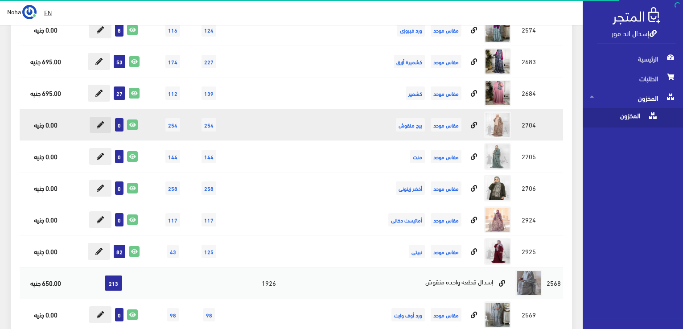
click at [99, 123] on icon at bounding box center [100, 124] width 7 height 7
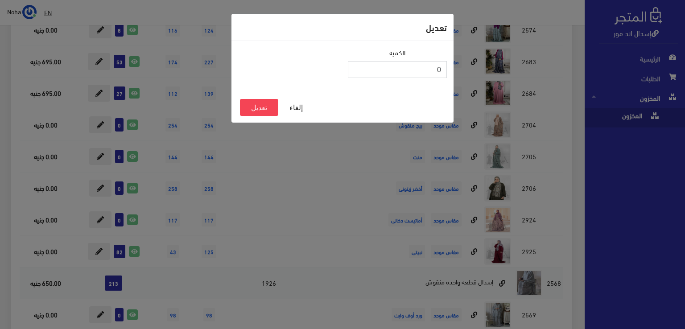
drag, startPoint x: 418, startPoint y: 72, endPoint x: 636, endPoint y: 151, distance: 232.1
click at [669, 141] on div "تعديل الكمية 0 إلغاء تعديل" at bounding box center [342, 164] width 685 height 329
type input "10"
click at [258, 105] on button "تعديل" at bounding box center [259, 107] width 38 height 17
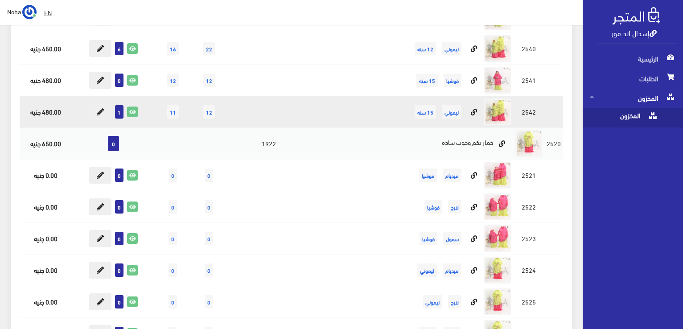
scroll to position [1471, 0]
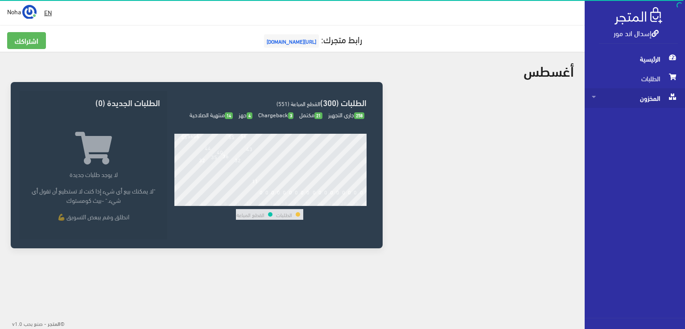
click at [649, 97] on span "المخزون" at bounding box center [635, 98] width 86 height 20
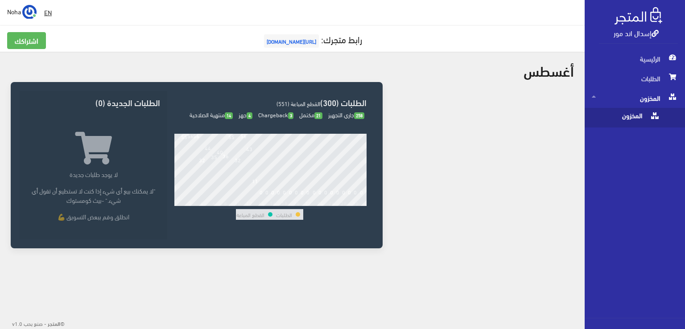
click at [639, 118] on span "المخزون" at bounding box center [626, 118] width 68 height 20
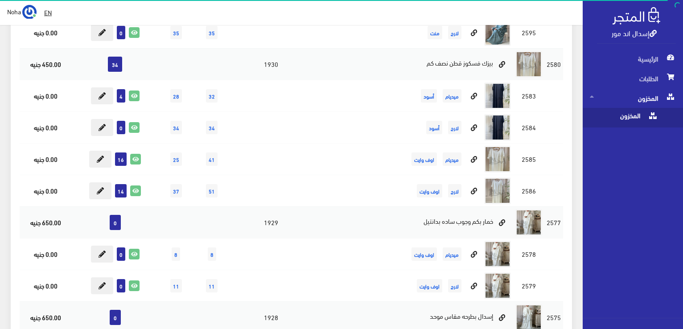
scroll to position [6109, 0]
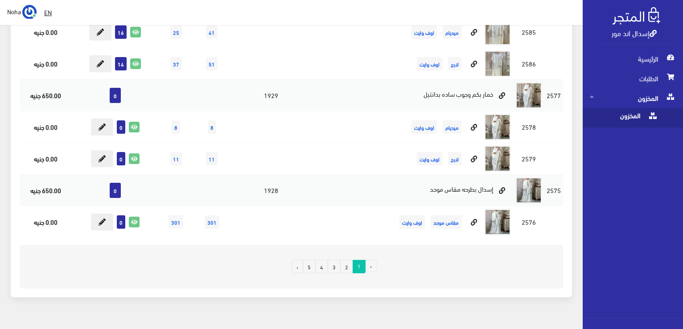
click at [321, 260] on link "4" at bounding box center [321, 266] width 13 height 13
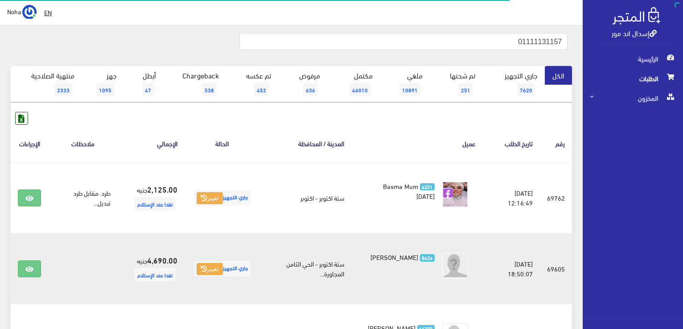
scroll to position [89, 0]
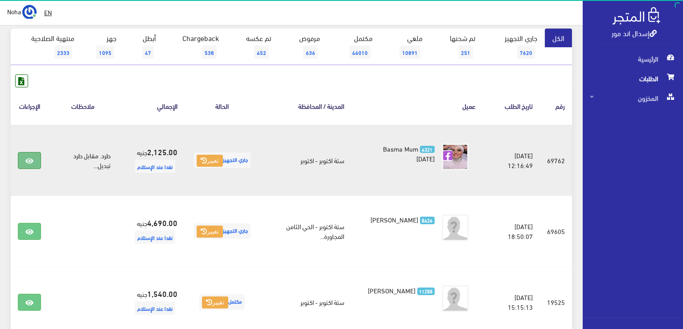
click at [31, 158] on icon at bounding box center [29, 160] width 8 height 7
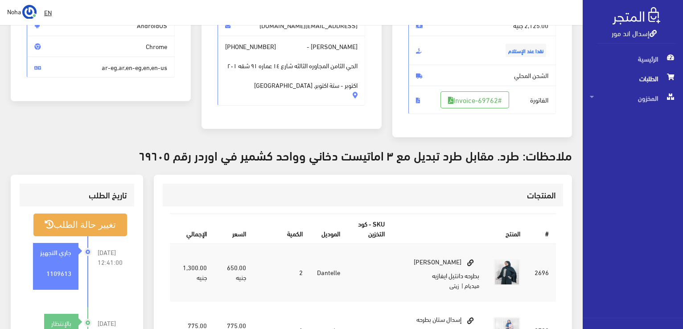
scroll to position [223, 0]
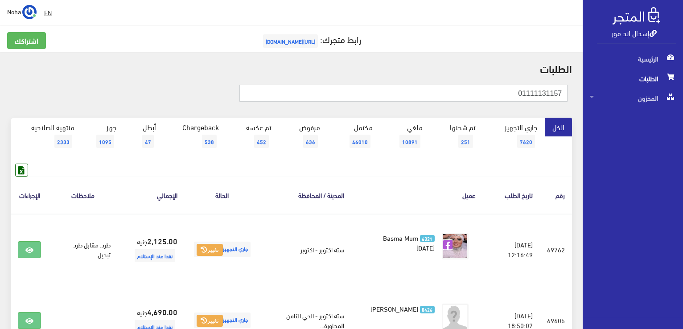
paste input "58828244"
type input "01158828244"
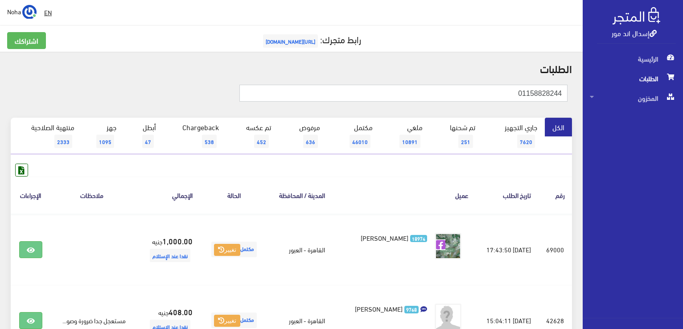
drag, startPoint x: 503, startPoint y: 92, endPoint x: 684, endPoint y: 215, distance: 218.9
click at [683, 215] on html "إسدال اند مور الرئيسية الطلبات" at bounding box center [341, 164] width 683 height 329
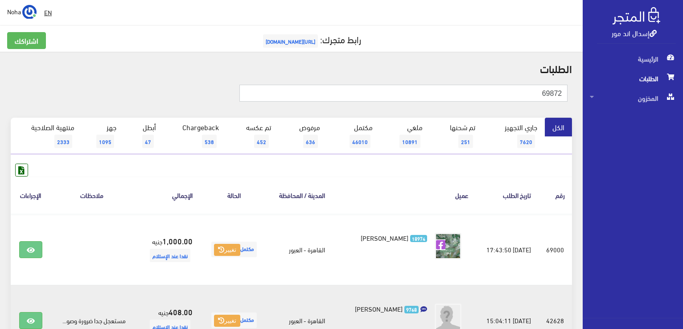
type input "69872"
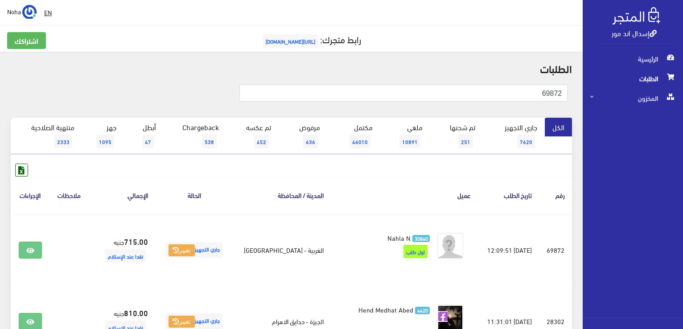
scroll to position [89, 0]
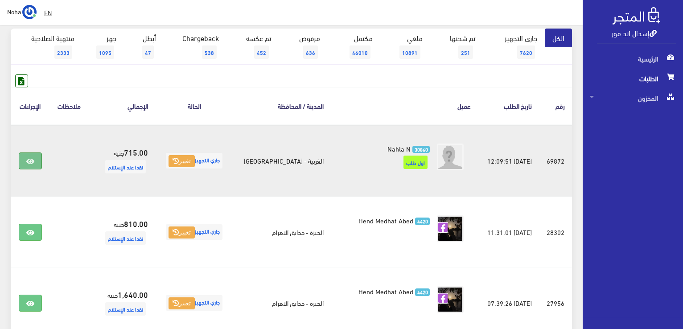
click at [36, 162] on link at bounding box center [30, 160] width 23 height 17
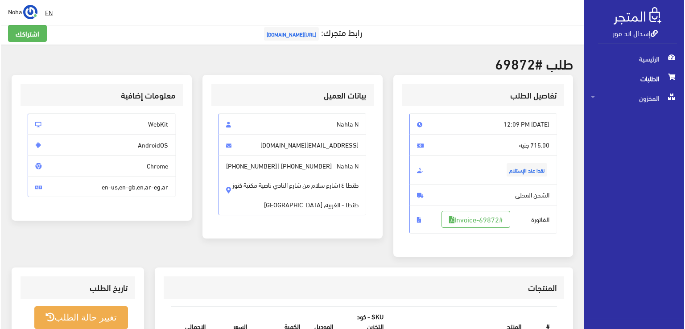
scroll to position [178, 0]
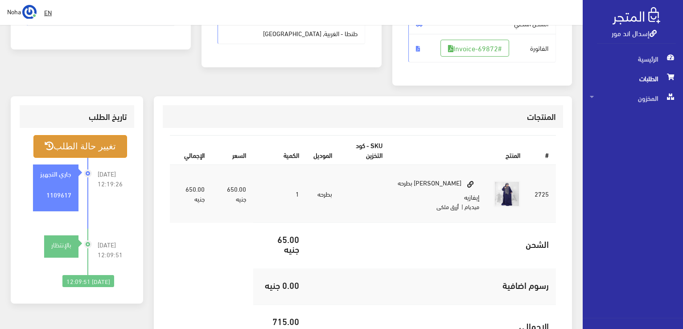
click at [94, 154] on button "تغيير حالة الطلب" at bounding box center [80, 146] width 94 height 23
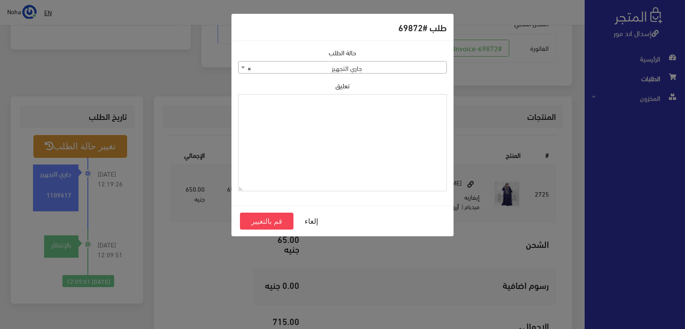
drag, startPoint x: 362, startPoint y: 136, endPoint x: 340, endPoint y: 136, distance: 22.3
click at [362, 137] on textarea "تعليق" at bounding box center [342, 143] width 209 height 98
type textarea "طرد مقابل طرد هيجى تصليح الزيتى الستان"
click at [268, 218] on button "قم بالتغيير" at bounding box center [267, 221] width 54 height 17
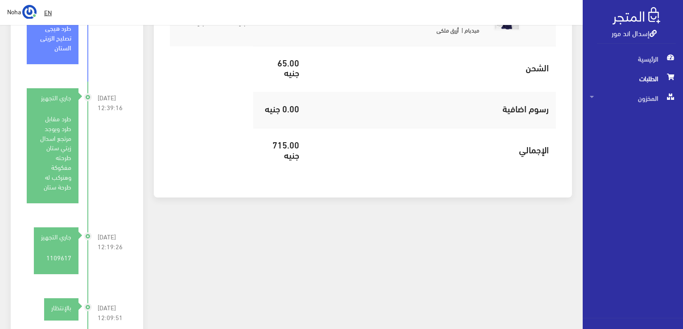
scroll to position [357, 0]
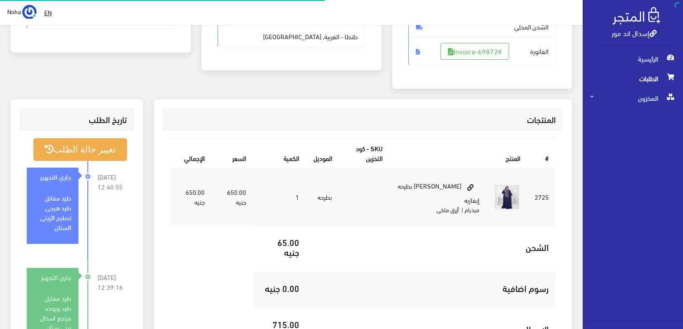
scroll to position [175, 0]
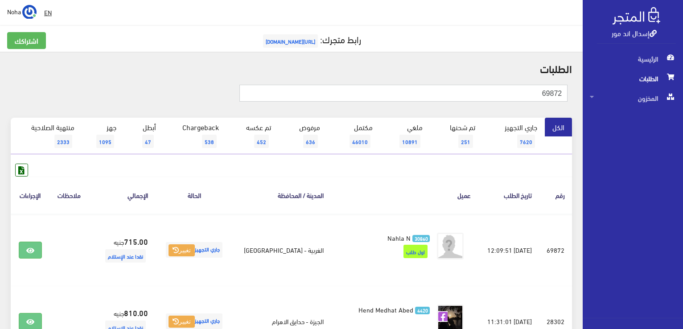
drag, startPoint x: 514, startPoint y: 95, endPoint x: 684, endPoint y: 64, distance: 173.1
click at [683, 64] on html "إسدال اند مور الرئيسية الطلبات" at bounding box center [341, 164] width 683 height 329
paste input "0106517672"
type input "01065176722"
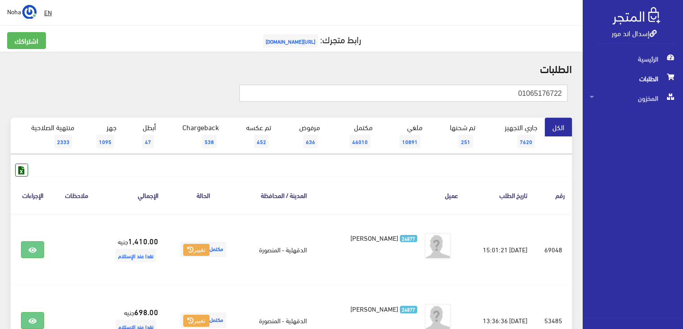
drag, startPoint x: 506, startPoint y: 93, endPoint x: 684, endPoint y: 103, distance: 178.6
click at [683, 104] on html "إسدال اند مور الرئيسية الطلبات" at bounding box center [341, 164] width 683 height 329
paste input "01016055015"
type input "01016055015"
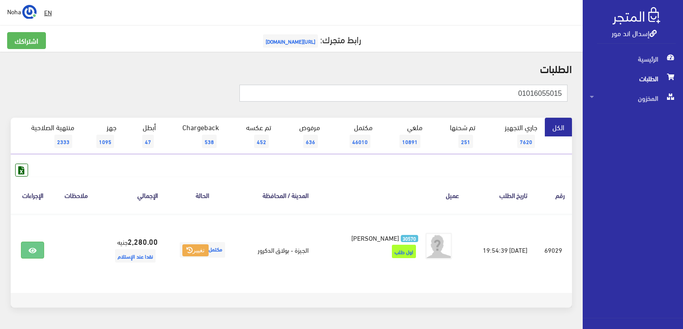
drag, startPoint x: 499, startPoint y: 92, endPoint x: 684, endPoint y: 99, distance: 185.2
click at [683, 99] on html "إسدال اند مور الرئيسية الطلبات" at bounding box center [341, 164] width 683 height 329
paste input "02727080"
type input "01002727080"
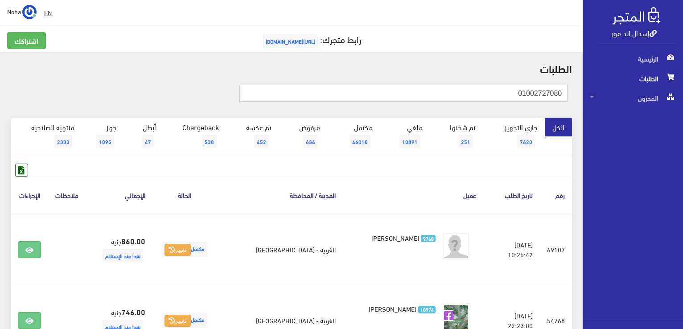
drag, startPoint x: 508, startPoint y: 98, endPoint x: 684, endPoint y: 123, distance: 177.9
click at [683, 123] on html "إسدال اند مور الرئيسية الطلبات" at bounding box center [341, 164] width 683 height 329
click at [421, 93] on input "text" at bounding box center [403, 93] width 328 height 17
click at [296, 96] on input "text" at bounding box center [403, 93] width 328 height 17
type input "01096044838"
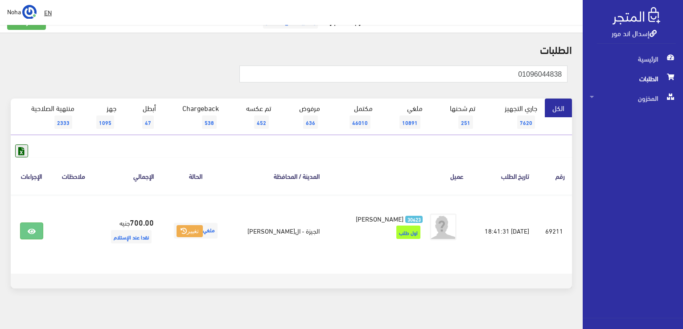
scroll to position [28, 0]
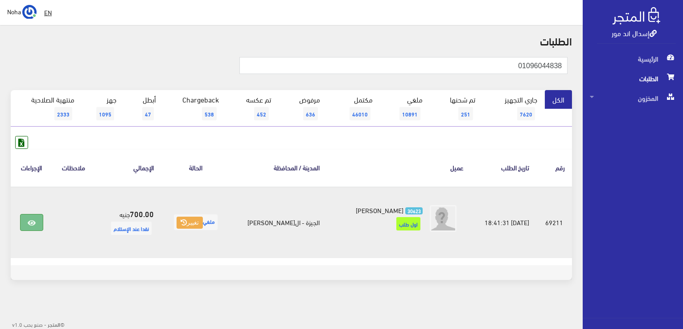
click at [34, 227] on link at bounding box center [31, 222] width 23 height 17
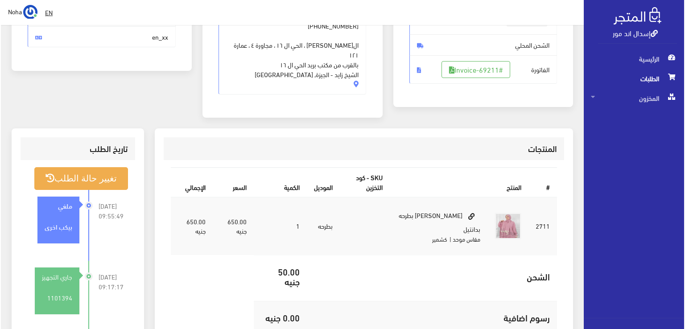
scroll to position [45, 0]
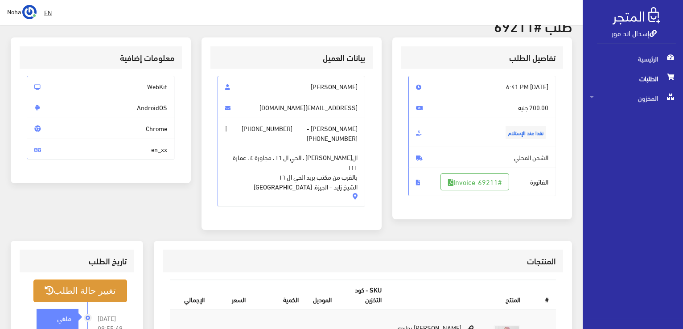
click at [89, 280] on button "تغيير حالة الطلب" at bounding box center [80, 291] width 94 height 23
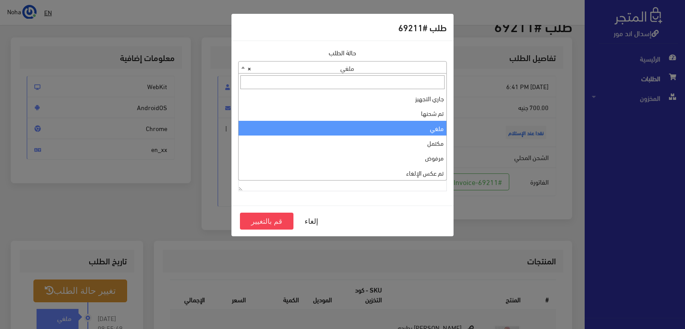
click at [341, 65] on span "× ملغي" at bounding box center [343, 68] width 208 height 12
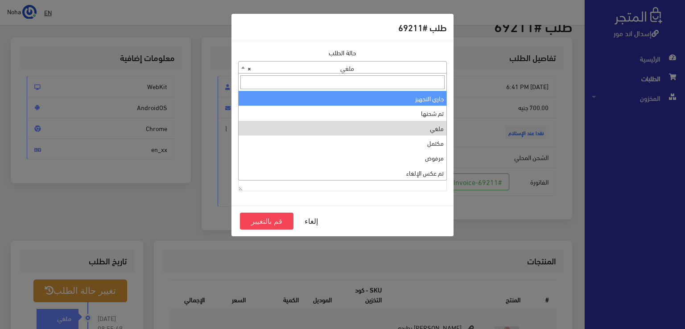
select select "1"
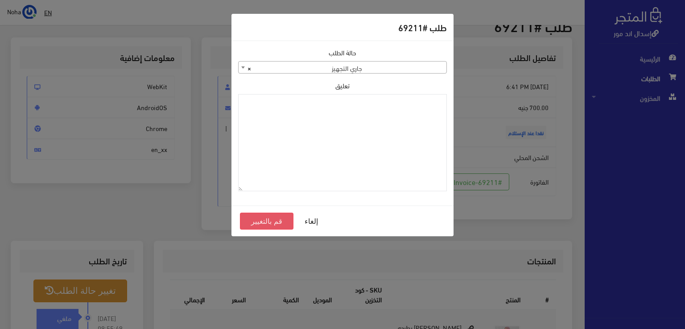
click at [269, 220] on button "قم بالتغيير" at bounding box center [267, 221] width 54 height 17
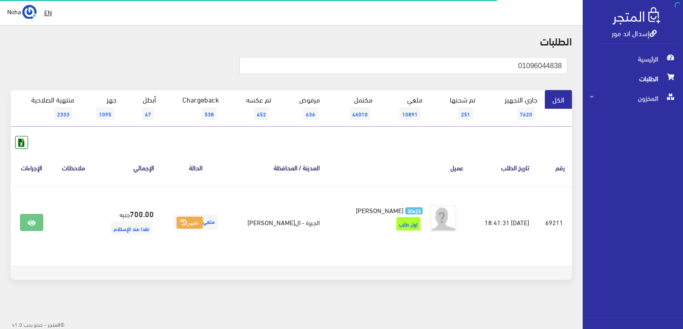
scroll to position [28, 0]
drag, startPoint x: 684, startPoint y: 107, endPoint x: 521, endPoint y: 66, distance: 168.5
click at [683, 109] on html "إسدال اند مور الرئيسية الطلبات" at bounding box center [341, 136] width 683 height 329
paste input "01288988305"
type input "01288988305"
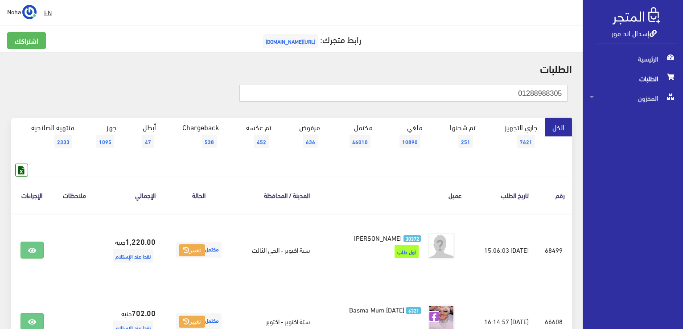
drag, startPoint x: 495, startPoint y: 96, endPoint x: 684, endPoint y: 140, distance: 194.1
click at [683, 140] on html "إسدال اند مور الرئيسية الطلبات" at bounding box center [341, 164] width 683 height 329
paste input "1390160 s"
type input "01281390160 s"
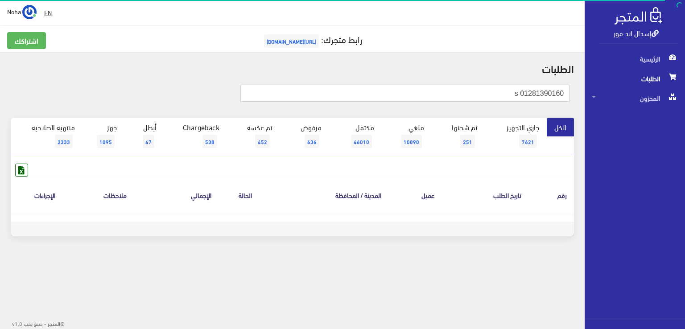
drag, startPoint x: 518, startPoint y: 92, endPoint x: 501, endPoint y: 97, distance: 17.6
click at [501, 97] on input "01281390160 s" at bounding box center [404, 93] width 329 height 17
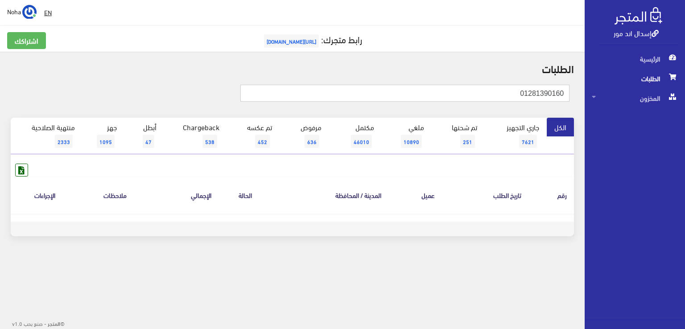
type input "01281390160"
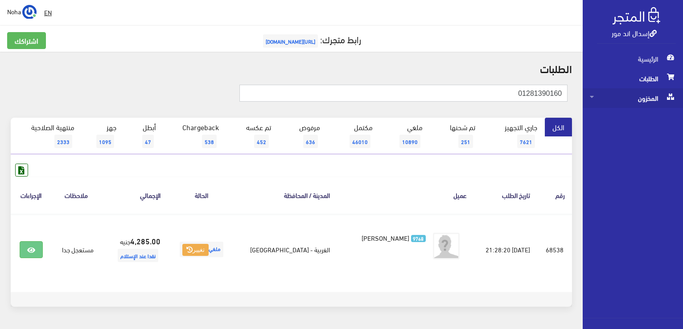
drag, startPoint x: 500, startPoint y: 95, endPoint x: 676, endPoint y: 107, distance: 177.0
click at [676, 107] on div "إسدال اند مور الرئيسية الطلبات المخزون" at bounding box center [341, 178] width 683 height 357
paste input "01227845572"
type input "01227845572"
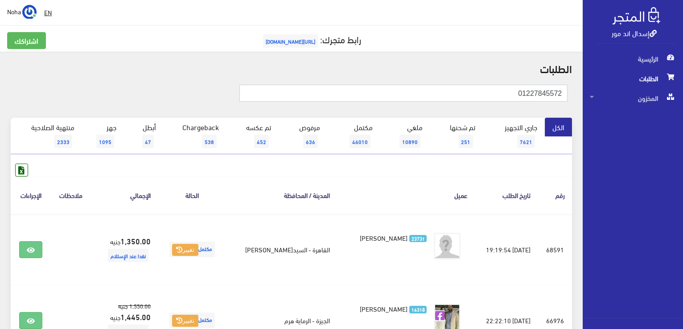
drag, startPoint x: 351, startPoint y: 94, endPoint x: 633, endPoint y: 124, distance: 283.4
type input "69726"
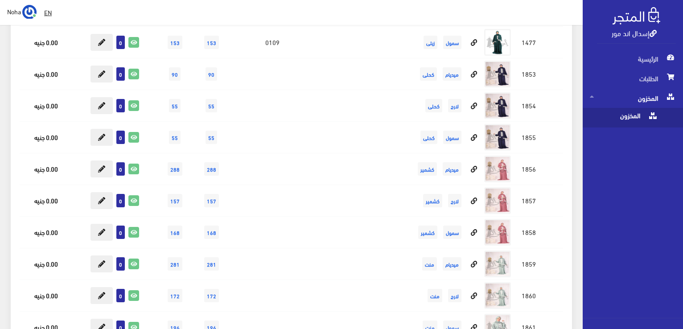
scroll to position [12128, 0]
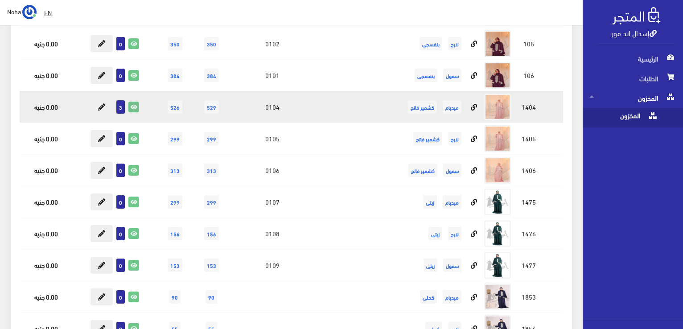
click at [137, 18] on icon at bounding box center [134, 107] width 10 height 10
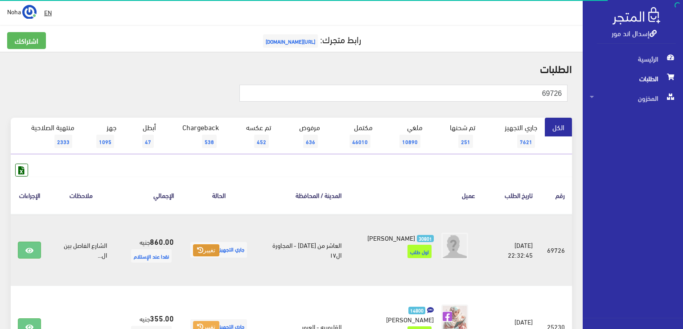
click at [206, 254] on button "تغيير" at bounding box center [206, 250] width 26 height 12
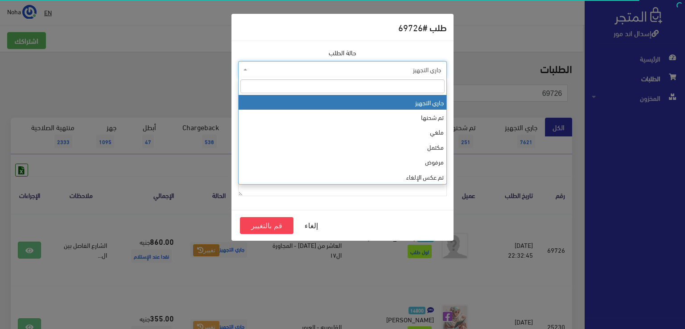
click at [290, 72] on span "جاري التجهيز" at bounding box center [345, 69] width 192 height 9
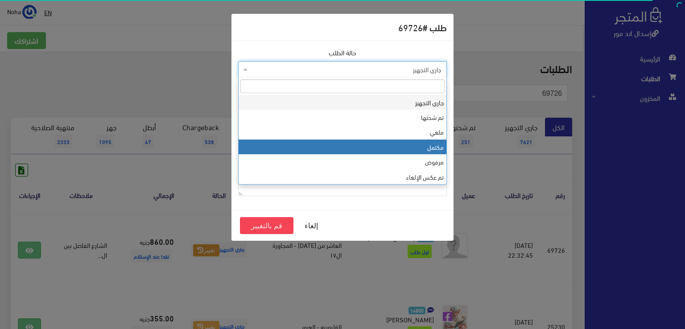
select select "4"
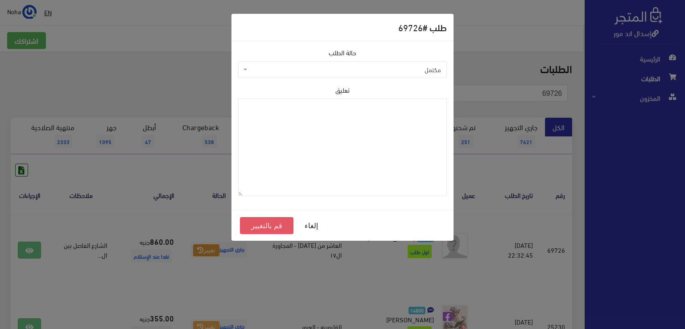
click at [263, 224] on button "قم بالتغيير" at bounding box center [267, 225] width 54 height 17
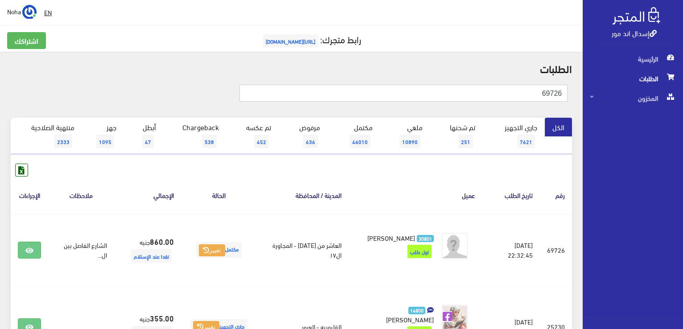
drag, startPoint x: 530, startPoint y: 89, endPoint x: 547, endPoint y: 87, distance: 17.1
click at [547, 87] on input "69726" at bounding box center [403, 93] width 328 height 17
drag, startPoint x: 537, startPoint y: 87, endPoint x: 684, endPoint y: 88, distance: 147.1
click at [683, 88] on html "إسدال اند مور الرئيسية الطلبات" at bounding box center [341, 164] width 683 height 329
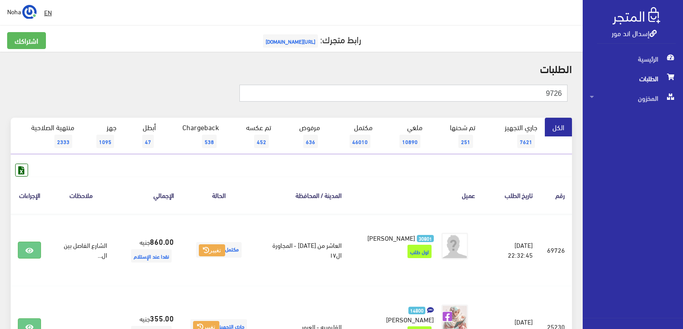
type input "9"
type input "69745"
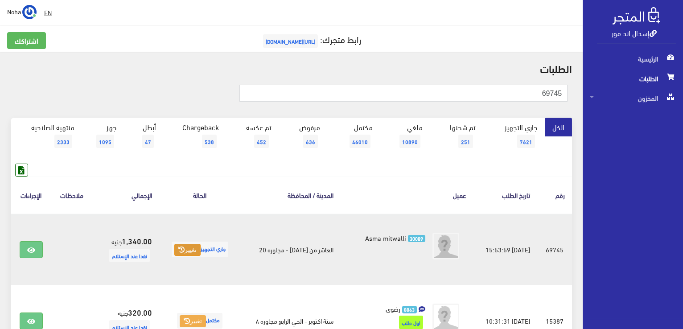
click at [179, 253] on button "تغيير" at bounding box center [187, 250] width 26 height 12
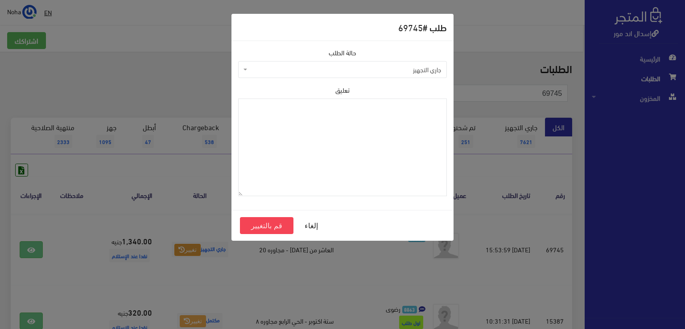
click at [305, 73] on span "جاري التجهيز" at bounding box center [345, 69] width 192 height 9
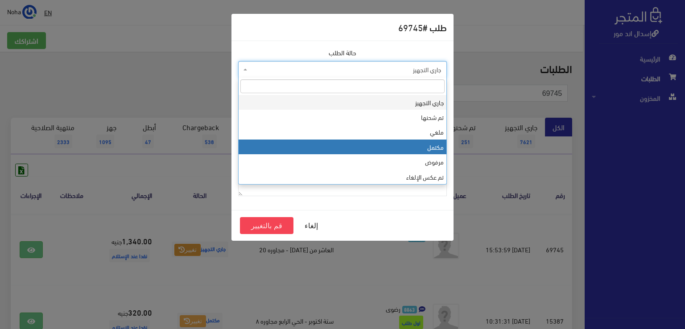
select select "4"
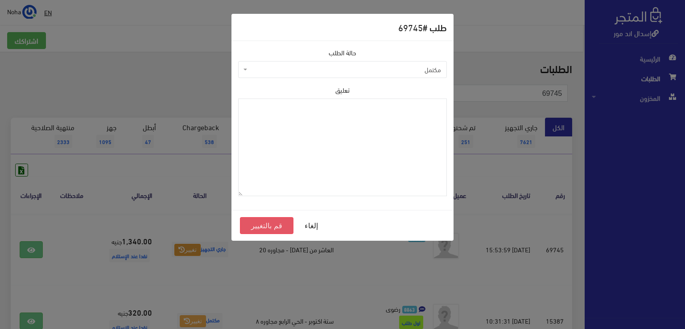
click at [278, 226] on button "قم بالتغيير" at bounding box center [267, 225] width 54 height 17
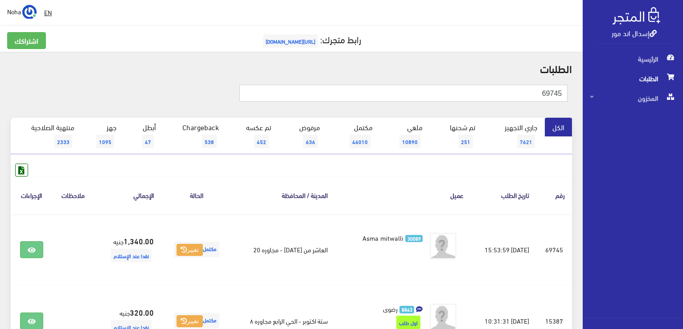
drag, startPoint x: 531, startPoint y: 96, endPoint x: 684, endPoint y: 84, distance: 154.3
click at [683, 84] on html "إسدال اند مور الرئيسية الطلبات" at bounding box center [341, 164] width 683 height 329
type input "69851"
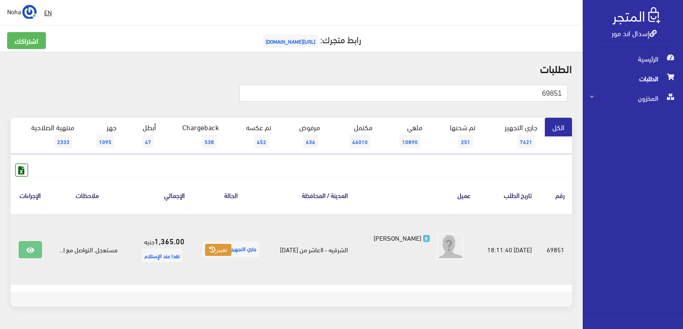
click at [219, 250] on button "تغيير" at bounding box center [218, 250] width 26 height 12
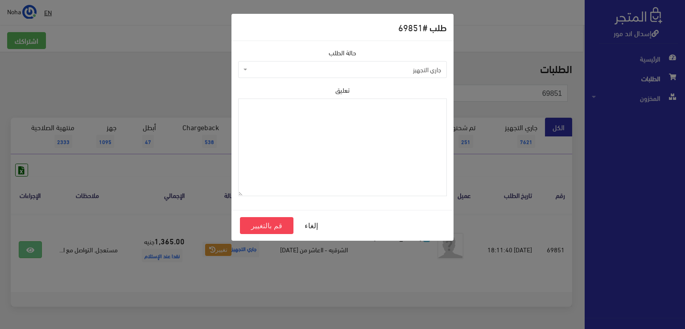
click at [309, 73] on span "جاري التجهيز" at bounding box center [345, 69] width 192 height 9
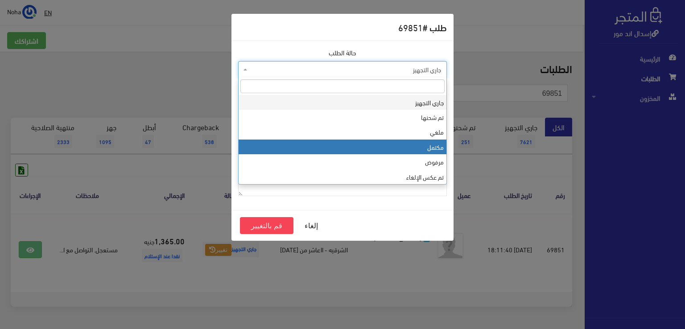
select select "4"
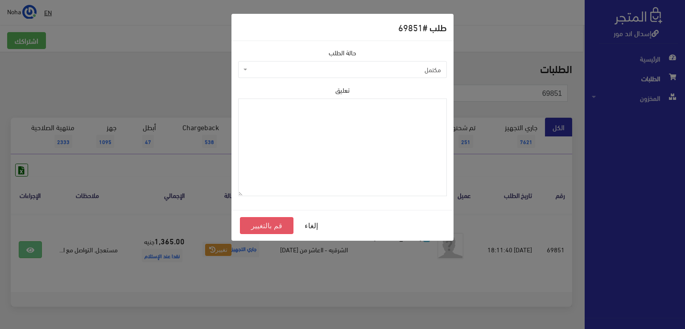
click at [255, 229] on button "قم بالتغيير" at bounding box center [267, 225] width 54 height 17
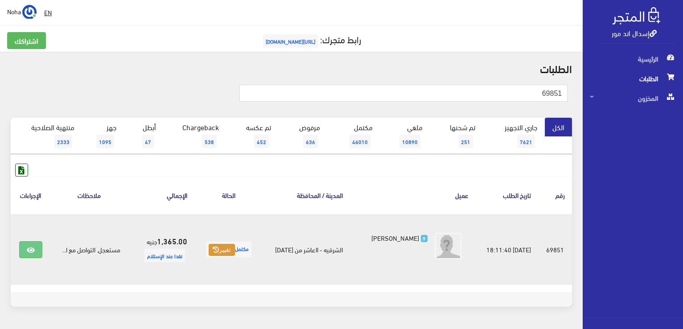
click at [229, 248] on button "تغيير" at bounding box center [222, 250] width 26 height 12
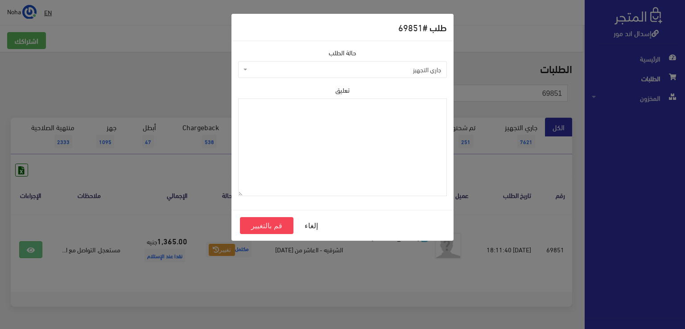
click at [285, 73] on span "جاري التجهيز" at bounding box center [345, 69] width 192 height 9
click at [264, 228] on button "قم بالتغيير" at bounding box center [267, 225] width 54 height 17
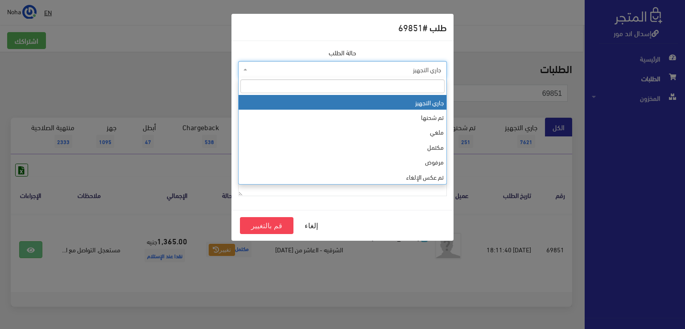
click at [351, 72] on span "جاري التجهيز" at bounding box center [345, 69] width 192 height 9
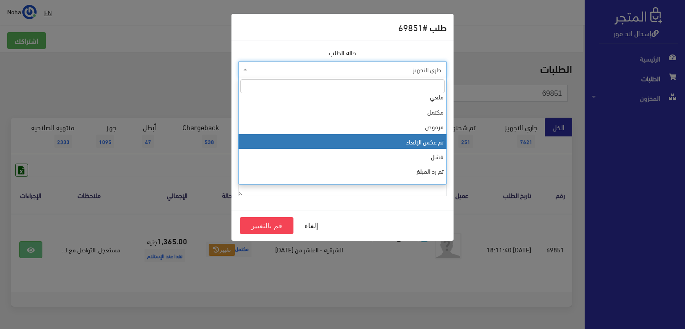
scroll to position [89, 0]
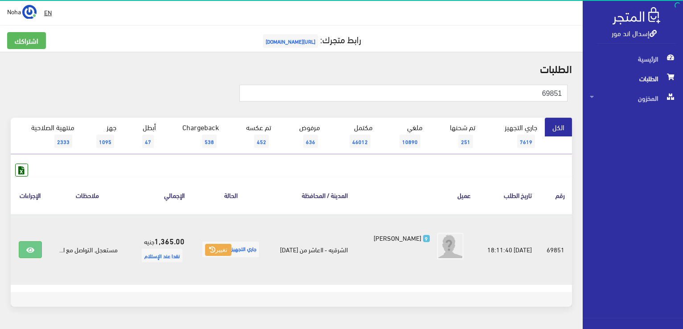
click at [28, 237] on td at bounding box center [30, 249] width 39 height 71
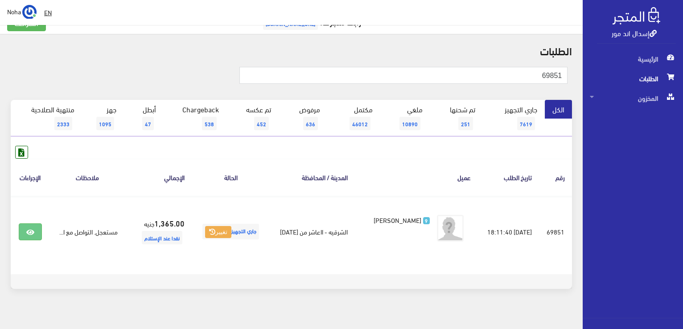
scroll to position [27, 0]
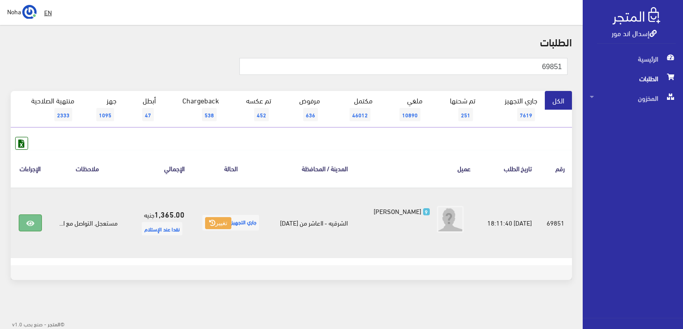
click at [33, 223] on icon at bounding box center [30, 223] width 8 height 7
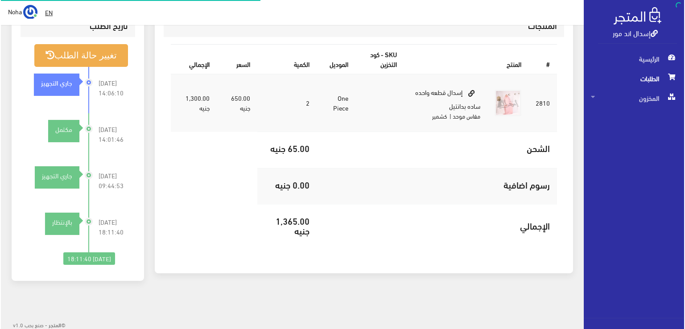
scroll to position [296, 0]
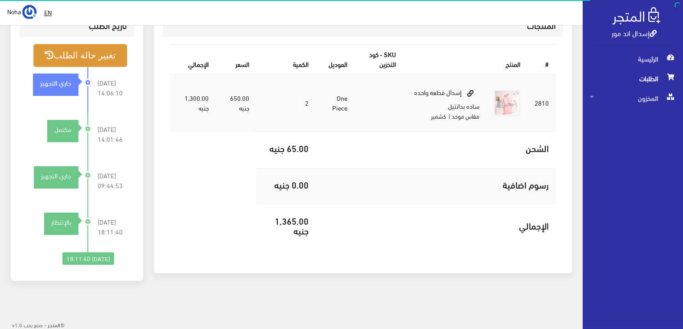
click at [71, 54] on button "تغيير حالة الطلب" at bounding box center [80, 55] width 94 height 23
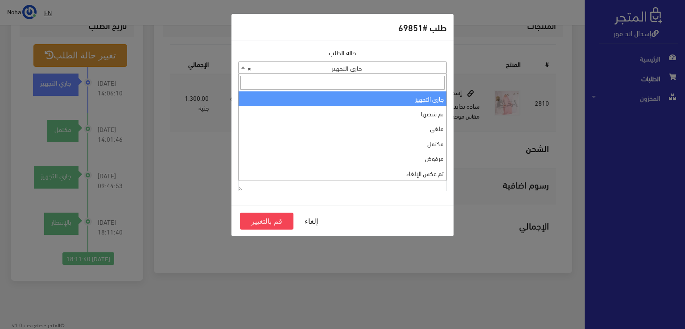
click at [276, 70] on span "× جاري التجهيز" at bounding box center [343, 68] width 208 height 12
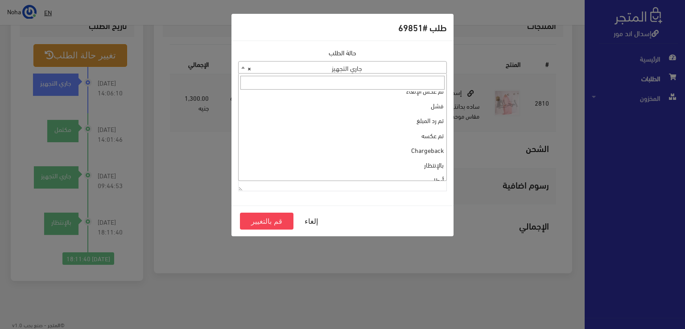
scroll to position [119, 0]
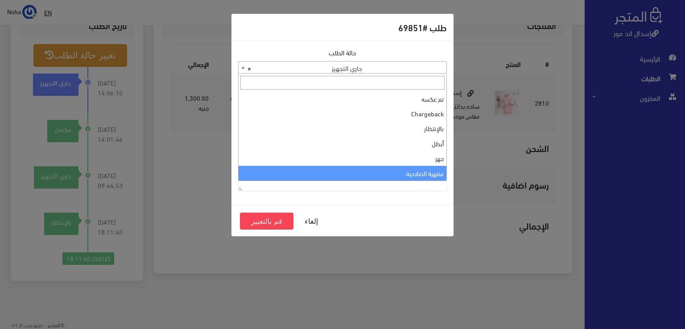
drag, startPoint x: 306, startPoint y: 173, endPoint x: 298, endPoint y: 186, distance: 16.0
select select "14"
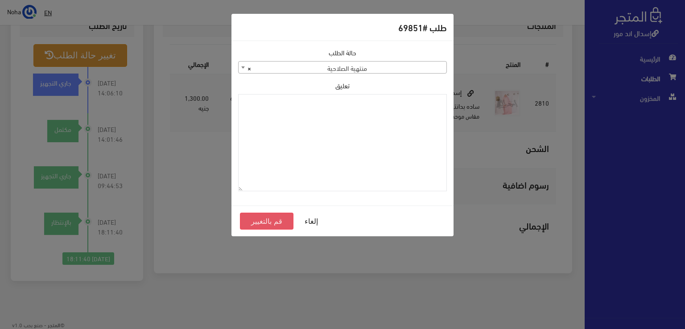
click at [270, 224] on button "قم بالتغيير" at bounding box center [267, 221] width 54 height 17
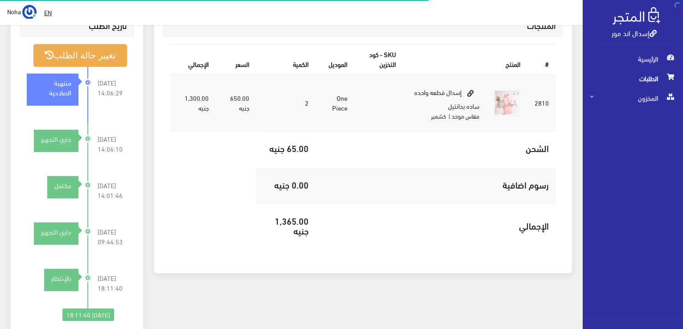
scroll to position [296, 0]
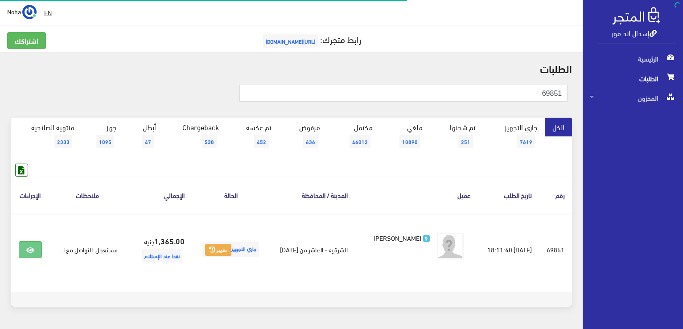
scroll to position [27, 0]
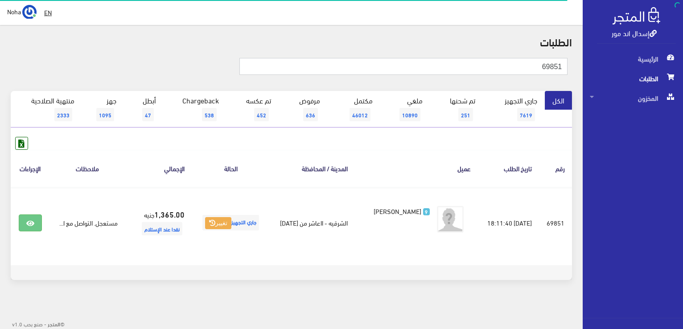
drag, startPoint x: 684, startPoint y: 111, endPoint x: 239, endPoint y: 20, distance: 454.6
click at [683, 111] on html "إسدال اند مور الرئيسية الطلبات" at bounding box center [341, 137] width 683 height 329
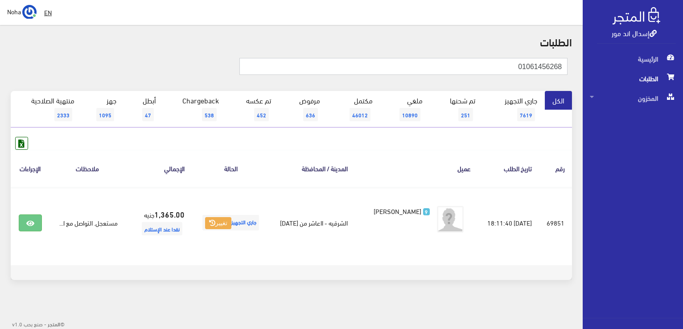
type input "01061456268"
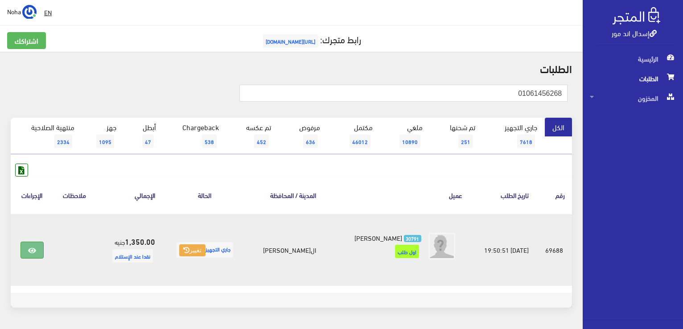
click at [29, 252] on icon at bounding box center [32, 250] width 8 height 7
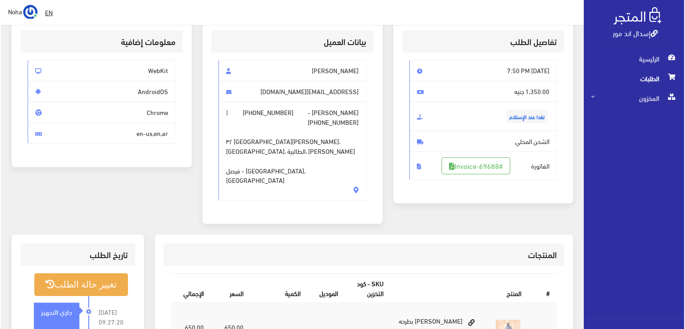
scroll to position [134, 0]
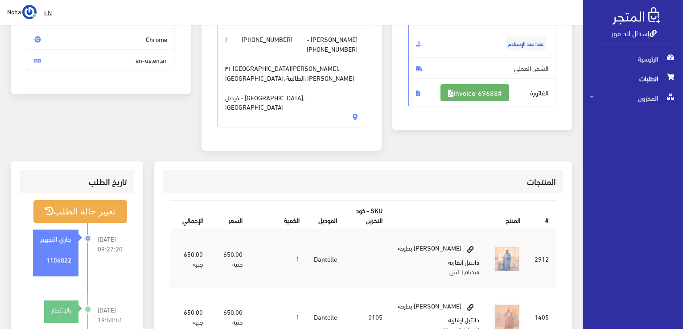
click at [475, 91] on link "#Invoice-69688" at bounding box center [475, 92] width 69 height 17
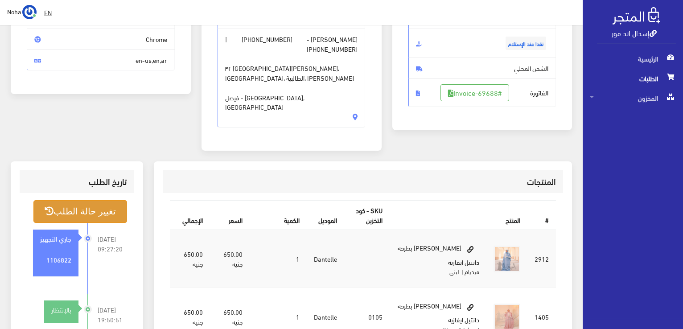
click at [95, 200] on button "تغيير حالة الطلب" at bounding box center [80, 211] width 94 height 23
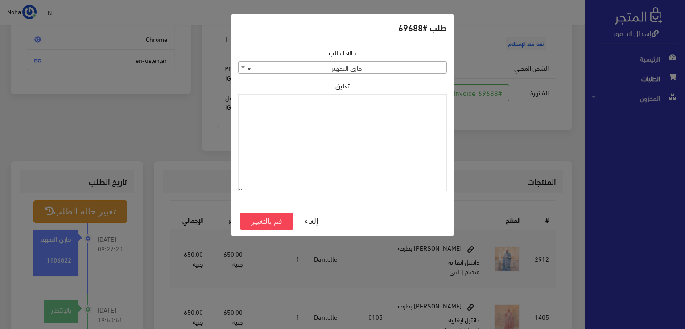
click at [302, 69] on span "× جاري التجهيز" at bounding box center [343, 68] width 208 height 12
paste textarea "إسدال قطعه واحده ستان"
type textarea "إسدال قطعه واحده ستان"
drag, startPoint x: 259, startPoint y: 222, endPoint x: 265, endPoint y: 218, distance: 7.4
click at [260, 222] on button "قم بالتغيير" at bounding box center [267, 221] width 54 height 17
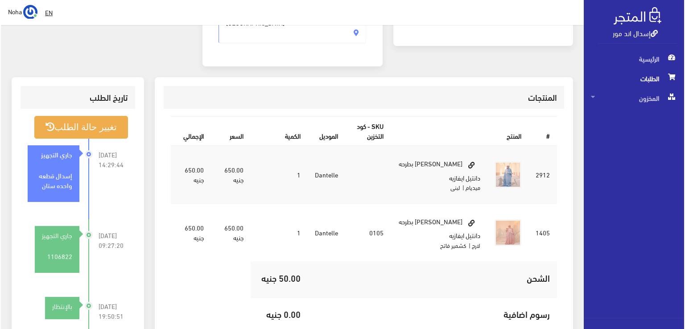
scroll to position [223, 0]
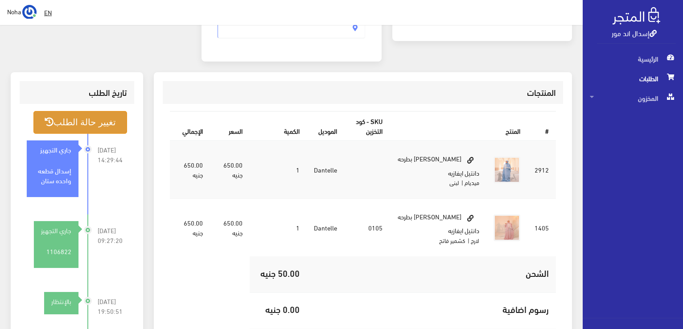
click at [86, 111] on button "تغيير حالة الطلب" at bounding box center [80, 122] width 94 height 23
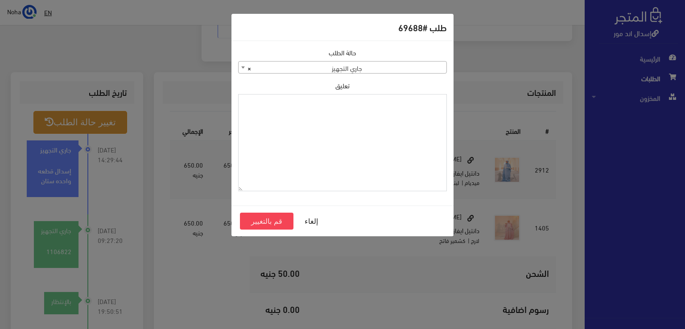
click at [287, 148] on textarea "تعليق" at bounding box center [342, 143] width 209 height 98
drag, startPoint x: 395, startPoint y: 106, endPoint x: 486, endPoint y: 102, distance: 91.5
click at [486, 102] on div "طلب #69688 حالة الطلب جاري التجهيز تم شحنها ملغي مكتمل مرفوض تم عكس الإلغاء فشل…" at bounding box center [342, 164] width 685 height 329
type textarea "1109617"
click at [255, 225] on button "قم بالتغيير" at bounding box center [267, 221] width 54 height 17
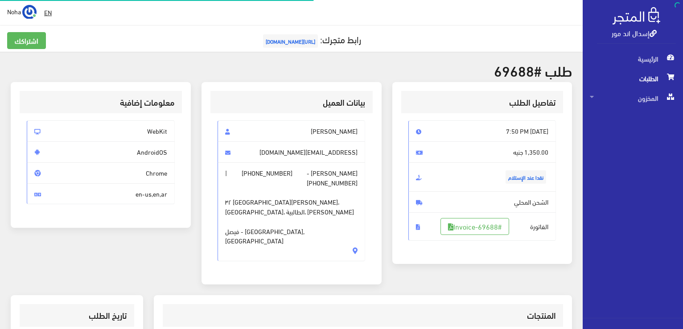
scroll to position [214, 0]
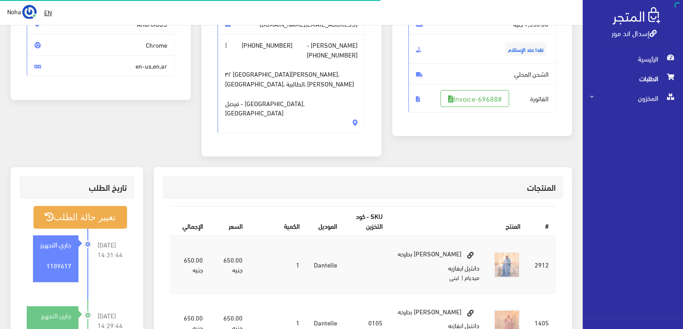
scroll to position [128, 0]
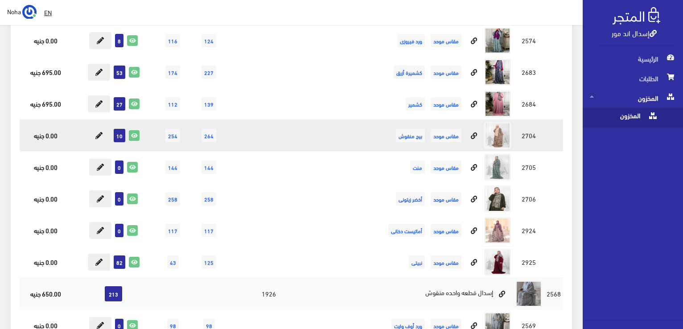
scroll to position [223, 0]
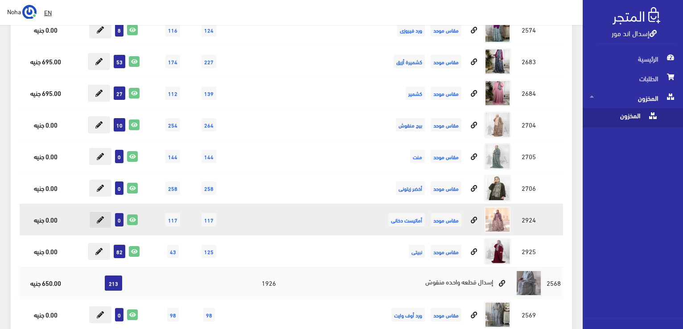
click at [103, 220] on icon at bounding box center [100, 219] width 7 height 7
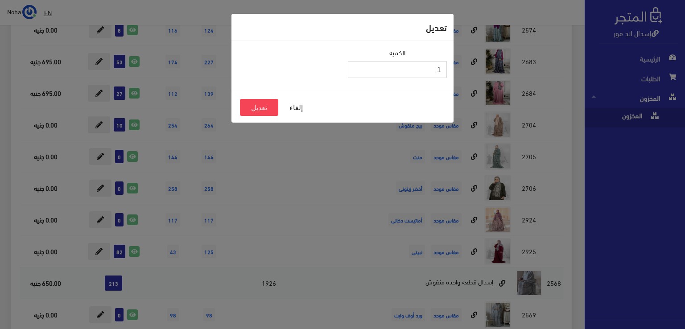
click at [356, 65] on input "1" at bounding box center [397, 69] width 99 height 17
type input "2"
click at [356, 65] on input "2" at bounding box center [397, 69] width 99 height 17
click at [252, 111] on button "تعديل" at bounding box center [259, 107] width 38 height 17
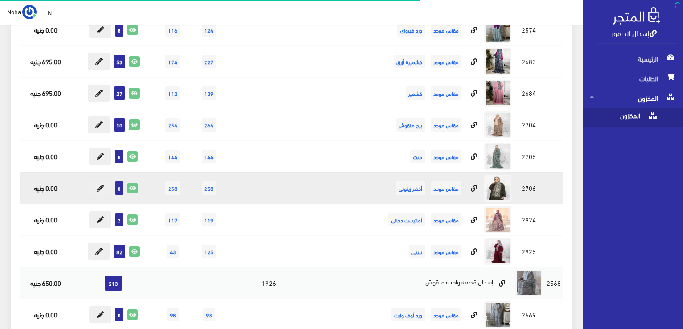
scroll to position [223, 0]
click at [135, 189] on icon at bounding box center [133, 188] width 10 height 10
click at [103, 190] on icon at bounding box center [100, 188] width 7 height 7
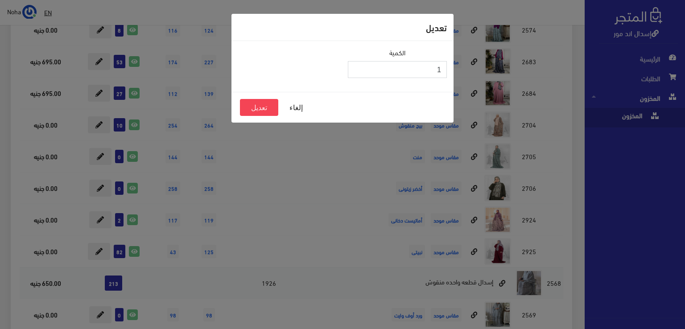
type input "1"
click at [358, 66] on input "1" at bounding box center [397, 69] width 99 height 17
click at [250, 110] on button "تعديل" at bounding box center [259, 107] width 38 height 17
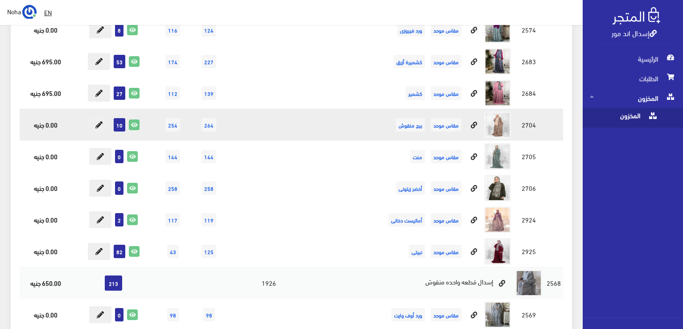
scroll to position [45, 0]
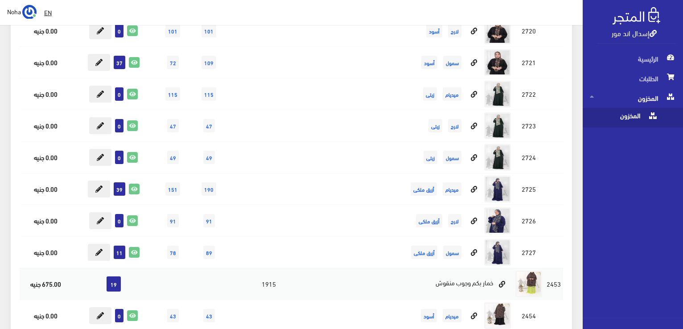
scroll to position [2894, 0]
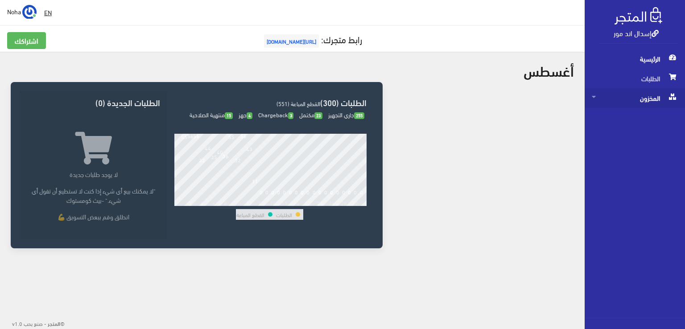
click at [653, 100] on span "المخزون" at bounding box center [635, 98] width 86 height 20
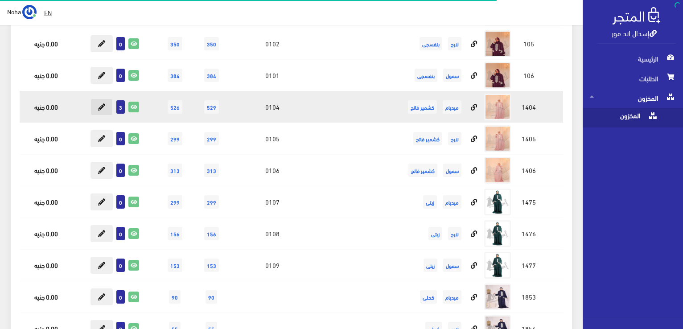
scroll to position [12128, 0]
click at [99, 103] on icon at bounding box center [101, 106] width 7 height 7
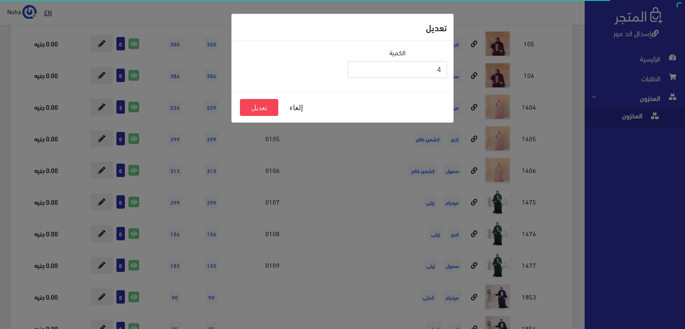
click at [354, 67] on input "4" at bounding box center [397, 69] width 99 height 17
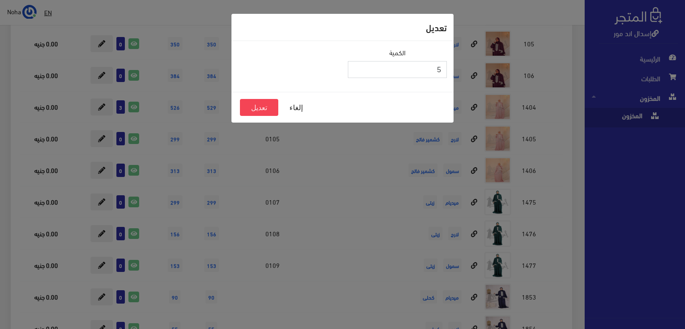
type input "5"
click at [356, 66] on input "5" at bounding box center [397, 69] width 99 height 17
click at [268, 107] on button "تعديل" at bounding box center [259, 107] width 38 height 17
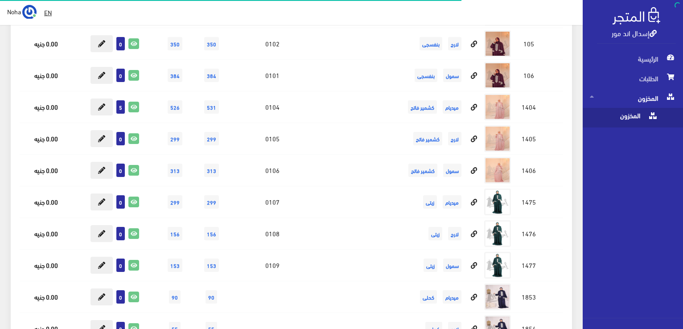
scroll to position [12128, 0]
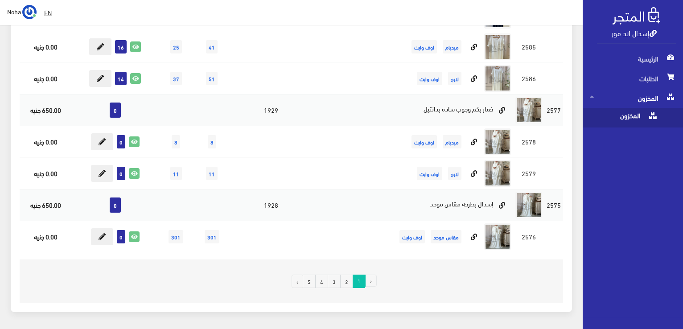
scroll to position [6108, 0]
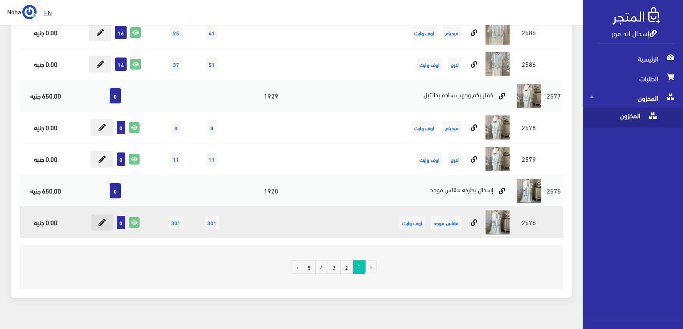
click at [100, 219] on icon at bounding box center [102, 222] width 7 height 7
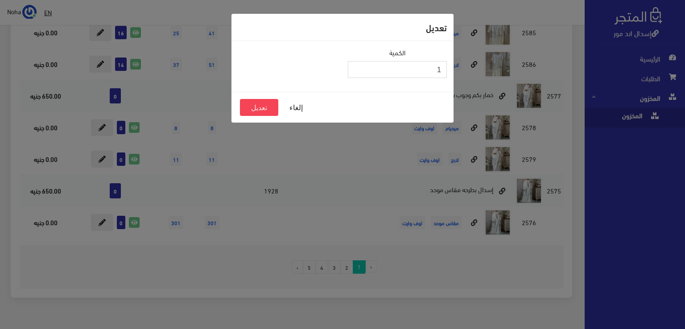
click at [357, 66] on input "1" at bounding box center [397, 69] width 99 height 17
type input "2"
click at [357, 66] on input "2" at bounding box center [397, 69] width 99 height 17
click at [269, 105] on button "تعديل" at bounding box center [259, 107] width 38 height 17
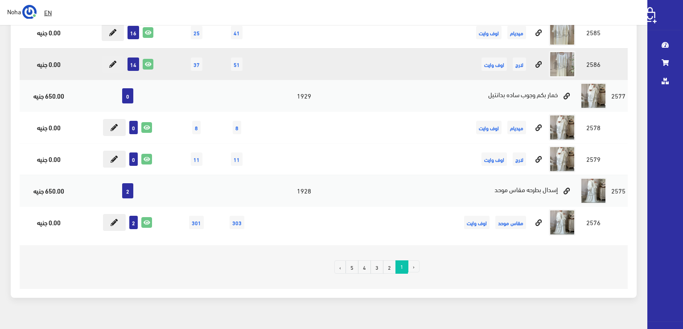
scroll to position [6108, 0]
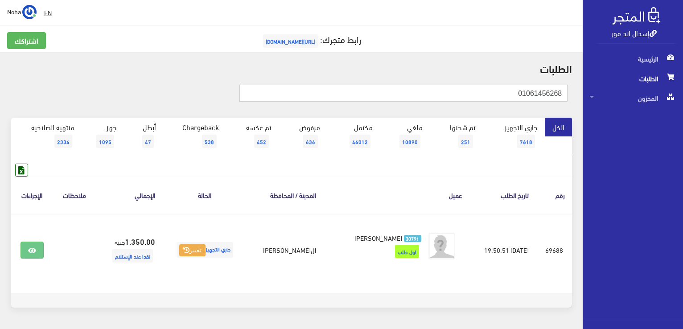
drag, startPoint x: 471, startPoint y: 100, endPoint x: 684, endPoint y: 147, distance: 218.6
click at [683, 147] on html "إسدال اند مور الرئيسية الطلبات" at bounding box center [341, 164] width 683 height 329
type input "01013426436"
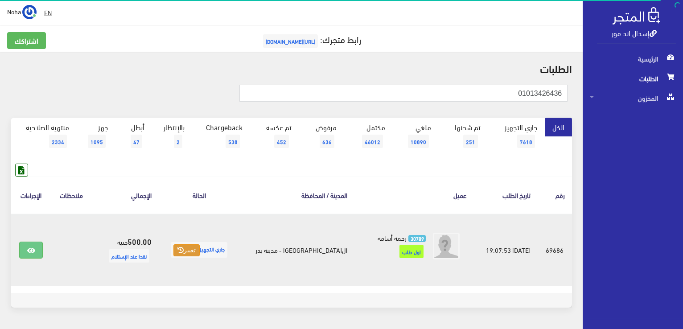
click at [184, 251] on icon at bounding box center [180, 250] width 6 height 6
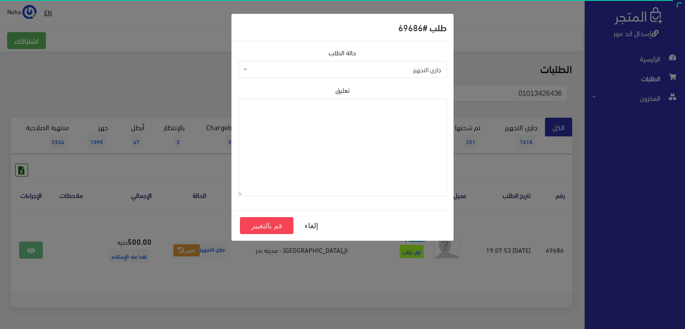
click at [333, 68] on span "جاري التجهيز" at bounding box center [345, 69] width 192 height 9
click at [350, 69] on span "مكتمل" at bounding box center [345, 69] width 192 height 9
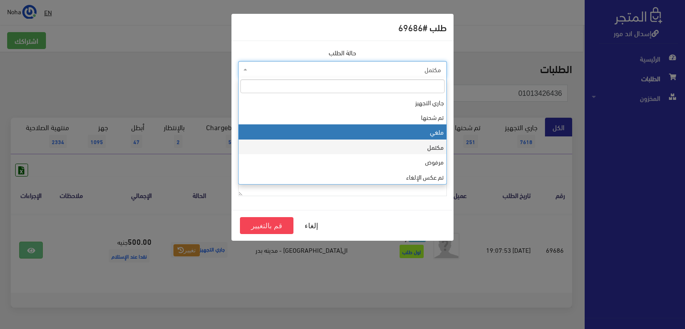
select select "3"
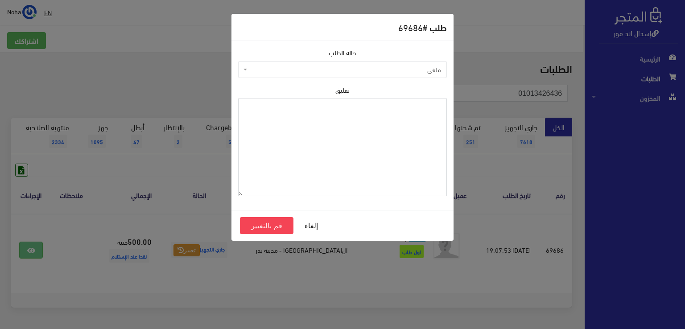
click at [330, 150] on textarea "تعليق" at bounding box center [342, 148] width 209 height 98
type textarea "رفض الاستلام"
click at [269, 224] on button "قم بالتغيير" at bounding box center [267, 225] width 54 height 17
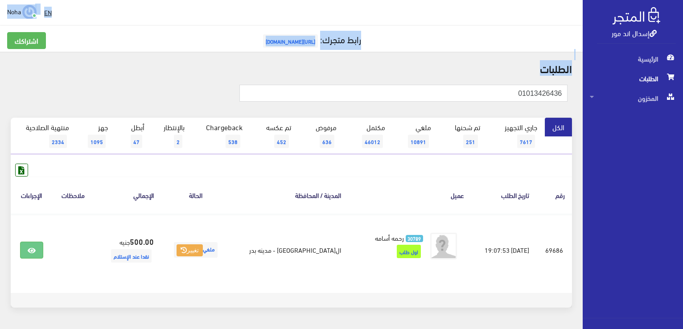
scroll to position [28, 0]
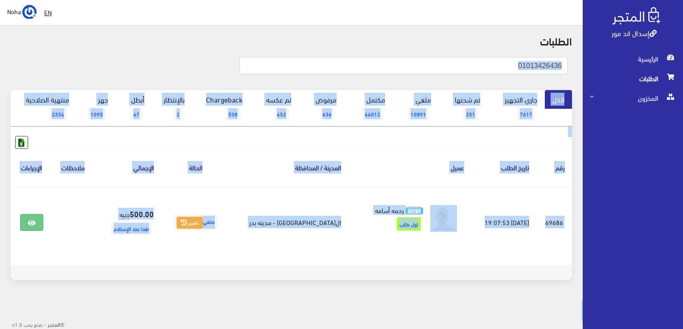
drag, startPoint x: 487, startPoint y: 80, endPoint x: 468, endPoint y: 296, distance: 217.1
click at [478, 303] on div " EN Noha اشتراكي تسجيل الخروج 2" at bounding box center [291, 151] width 583 height 358
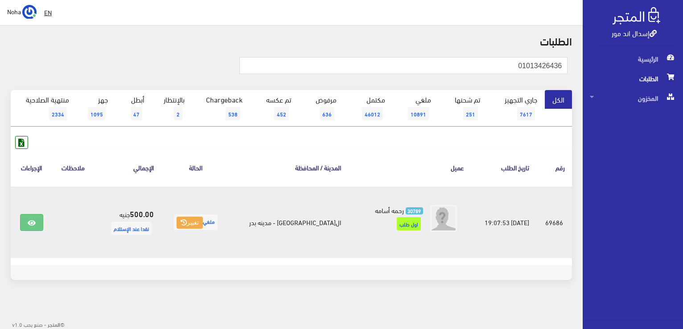
drag, startPoint x: 389, startPoint y: 316, endPoint x: 448, endPoint y: 228, distance: 105.5
click at [397, 308] on div " EN Noha اشتراكي تسجيل الخروج 2" at bounding box center [291, 151] width 583 height 358
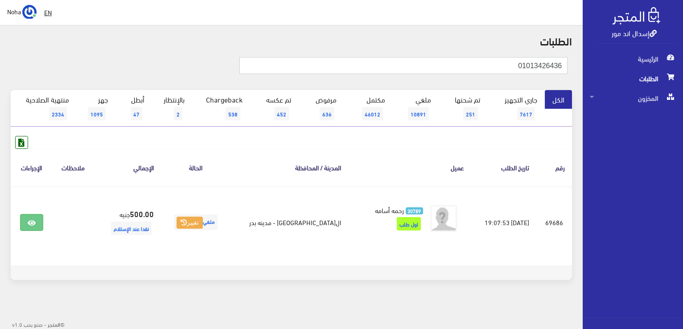
scroll to position [0, 0]
drag, startPoint x: 684, startPoint y: 140, endPoint x: 683, endPoint y: 160, distance: 19.2
click at [683, 157] on html "إسدال اند مور الرئيسية الطلبات" at bounding box center [341, 136] width 683 height 329
type input "01013166094"
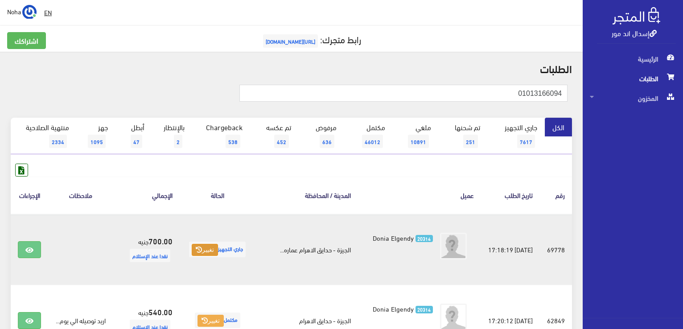
click at [203, 252] on button "تغيير" at bounding box center [205, 250] width 26 height 12
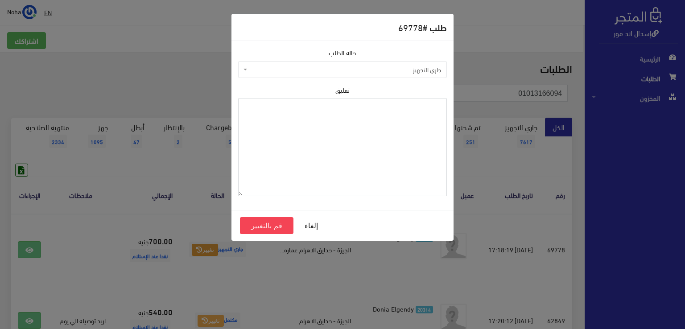
click at [354, 144] on textarea "تعليق" at bounding box center [342, 148] width 209 height 98
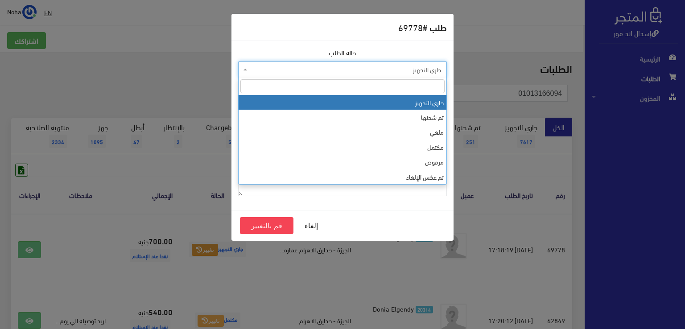
click at [403, 68] on span "جاري التجهيز" at bounding box center [345, 69] width 192 height 9
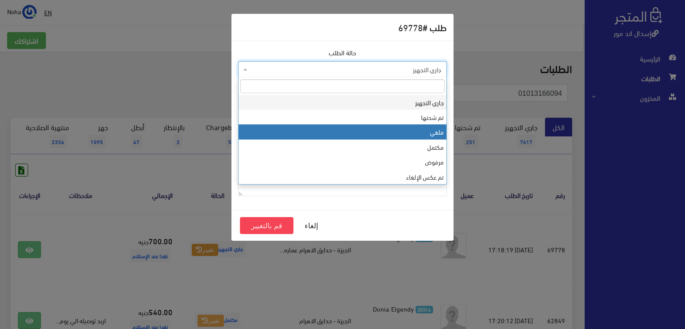
select select "3"
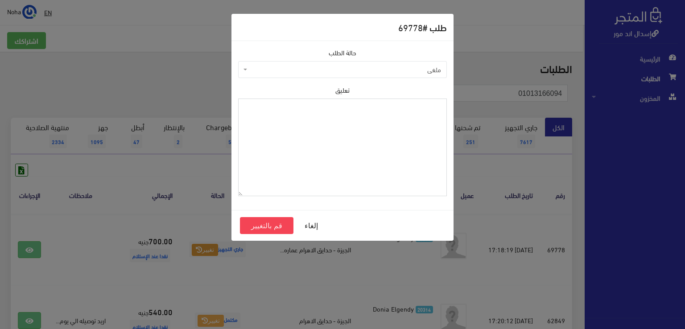
click at [385, 140] on textarea "تعليق" at bounding box center [342, 148] width 209 height 98
type textarea "رفض الاستلام"
click at [251, 224] on button "قم بالتغيير" at bounding box center [267, 225] width 54 height 17
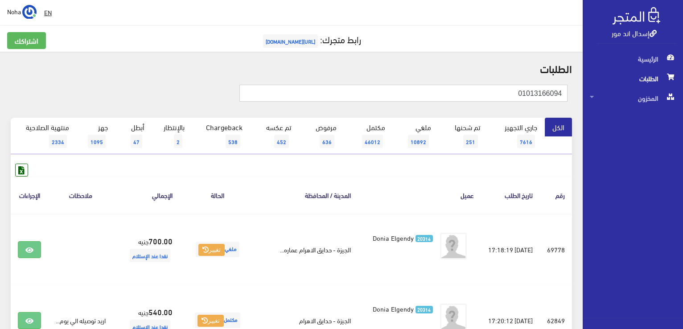
drag, startPoint x: 502, startPoint y: 95, endPoint x: 684, endPoint y: 136, distance: 186.4
click at [683, 136] on html "إسدال اند مور الرئيسية الطلبات" at bounding box center [341, 164] width 683 height 329
click at [428, 91] on input "text" at bounding box center [403, 93] width 328 height 17
click at [550, 90] on input "text" at bounding box center [403, 93] width 328 height 17
type input "01063152721"
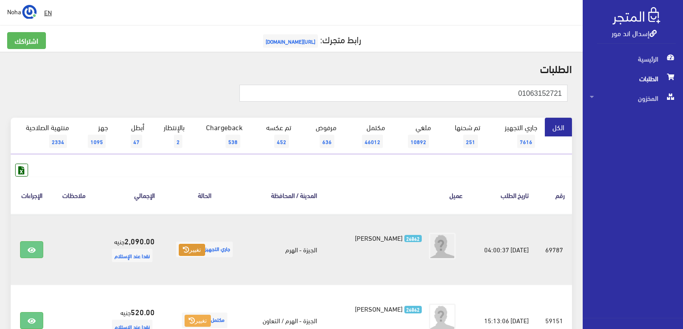
click at [189, 247] on button "تغيير" at bounding box center [192, 250] width 26 height 12
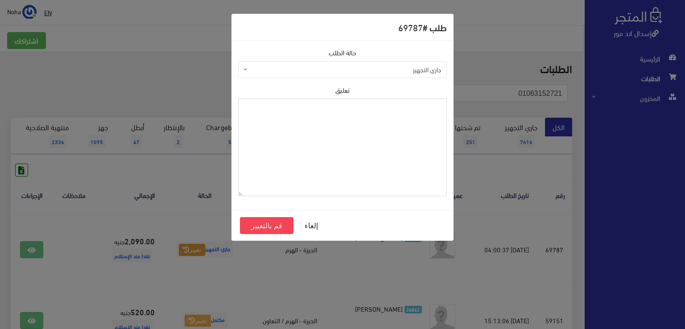
click at [297, 148] on textarea "تعليق" at bounding box center [342, 148] width 209 height 98
type textarea "رجع الكاب والبترولى المنقوش"
click at [270, 225] on button "قم بالتغيير" at bounding box center [267, 225] width 54 height 17
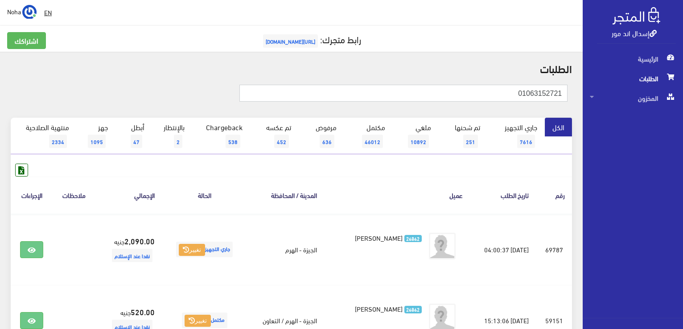
drag, startPoint x: 474, startPoint y: 98, endPoint x: 684, endPoint y: 214, distance: 239.9
click at [683, 214] on html "إسدال اند مور الرئيسية الطلبات" at bounding box center [341, 164] width 683 height 329
type input "69821"
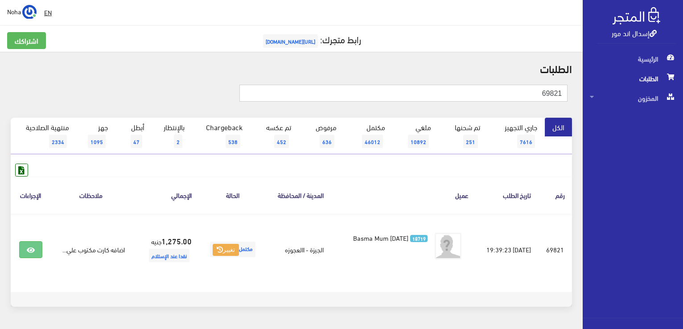
click at [533, 91] on input "69821" at bounding box center [403, 93] width 328 height 17
type input "69827"
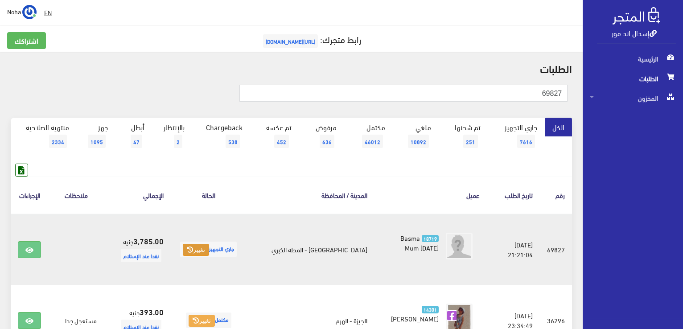
click at [209, 249] on button "تغيير" at bounding box center [196, 250] width 26 height 12
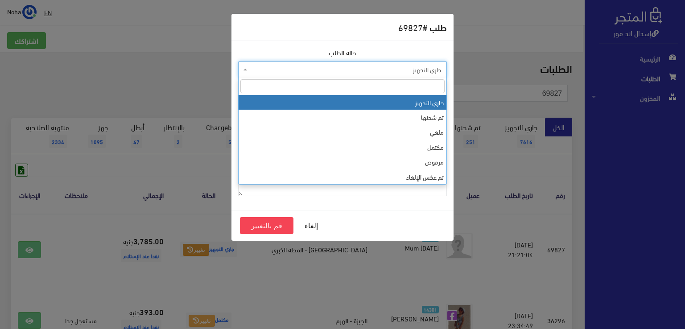
click at [292, 70] on span "جاري التجهيز" at bounding box center [345, 69] width 192 height 9
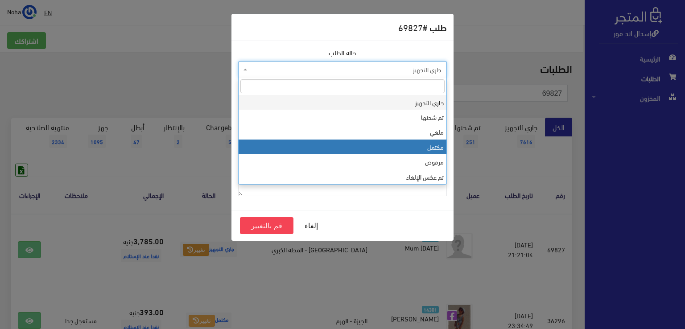
select select "4"
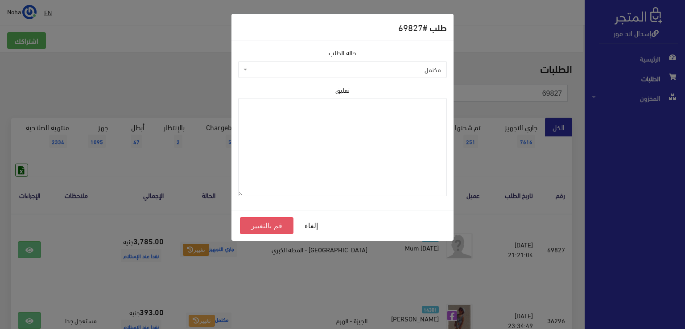
click at [279, 227] on button "قم بالتغيير" at bounding box center [267, 225] width 54 height 17
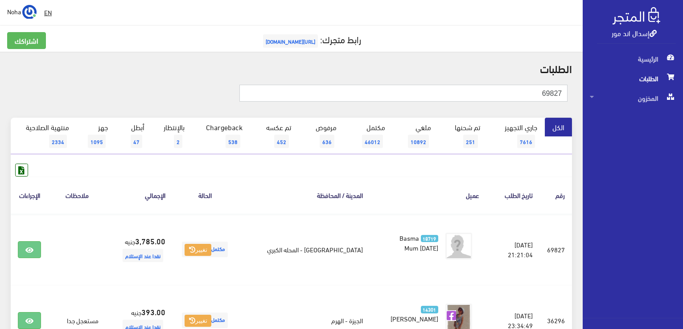
click at [513, 99] on input "69827" at bounding box center [403, 93] width 328 height 17
type input "69817"
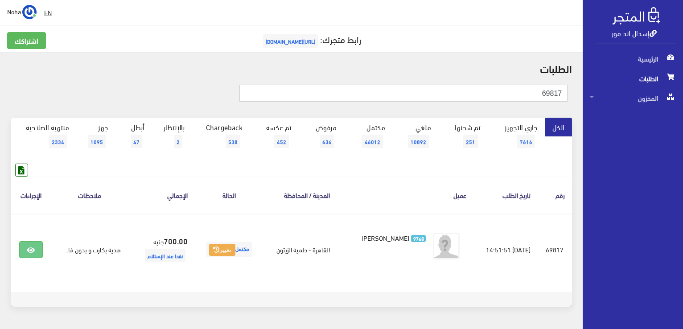
drag, startPoint x: 501, startPoint y: 97, endPoint x: 684, endPoint y: 120, distance: 184.7
click at [683, 120] on html "إسدال اند مور الرئيسية الطلبات" at bounding box center [341, 164] width 683 height 329
drag, startPoint x: 415, startPoint y: 95, endPoint x: 420, endPoint y: 64, distance: 31.6
click at [415, 95] on input "text" at bounding box center [403, 93] width 328 height 17
type input "01031882997"
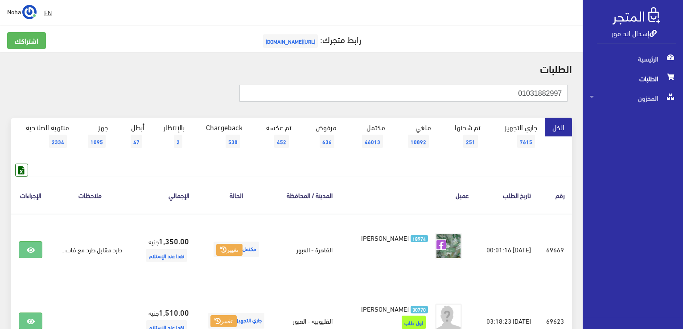
drag, startPoint x: 490, startPoint y: 93, endPoint x: 635, endPoint y: 163, distance: 160.3
click at [682, 161] on div "إسدال اند مور الرئيسية الطلبات المخزون" at bounding box center [341, 214] width 683 height 428
type input "01116222086"
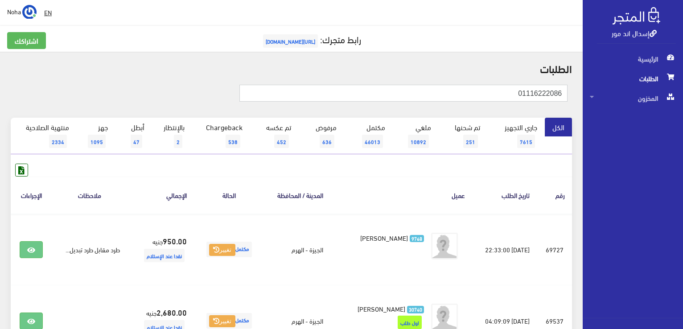
drag, startPoint x: 512, startPoint y: 95, endPoint x: 651, endPoint y: 123, distance: 141.5
click at [655, 124] on div "إسدال اند مور الرئيسية الطلبات المخزون" at bounding box center [341, 214] width 683 height 428
type input "01031882997"
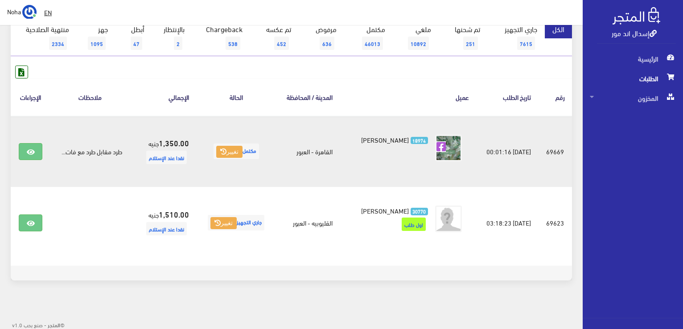
scroll to position [9, 0]
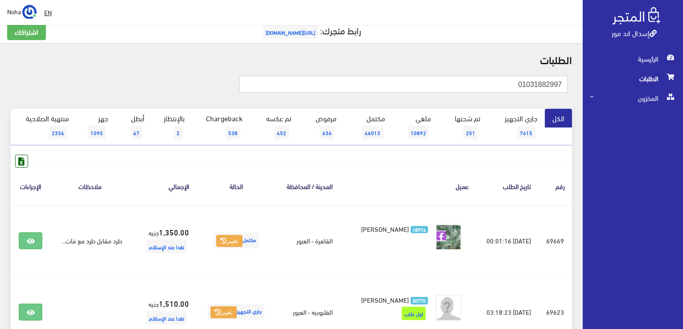
drag, startPoint x: 473, startPoint y: 86, endPoint x: 658, endPoint y: 223, distance: 230.8
click at [682, 221] on div "إسدال اند مور الرئيسية الطلبات المخزون" at bounding box center [341, 205] width 683 height 428
click at [170, 121] on link "بالإنتظار 2" at bounding box center [172, 127] width 40 height 37
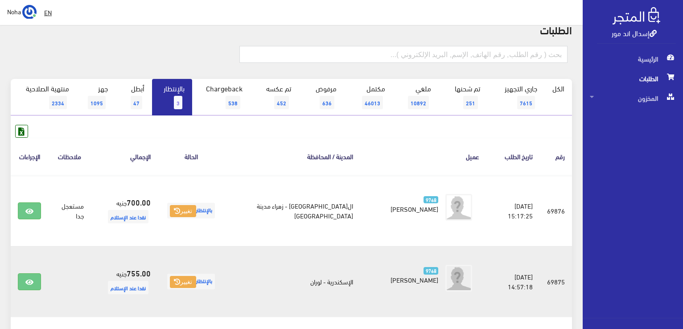
scroll to position [34, 0]
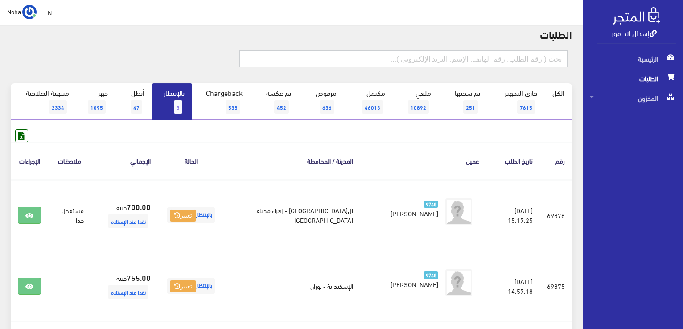
drag, startPoint x: 497, startPoint y: 57, endPoint x: 497, endPoint y: 66, distance: 9.4
click at [497, 57] on input "text" at bounding box center [403, 58] width 328 height 17
click at [131, 53] on div at bounding box center [104, 62] width 188 height 24
click at [395, 55] on input "text" at bounding box center [403, 58] width 328 height 17
click at [482, 59] on input "text" at bounding box center [403, 58] width 328 height 17
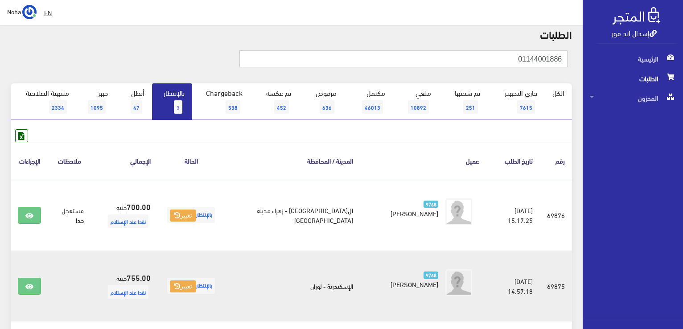
type input "01144001886"
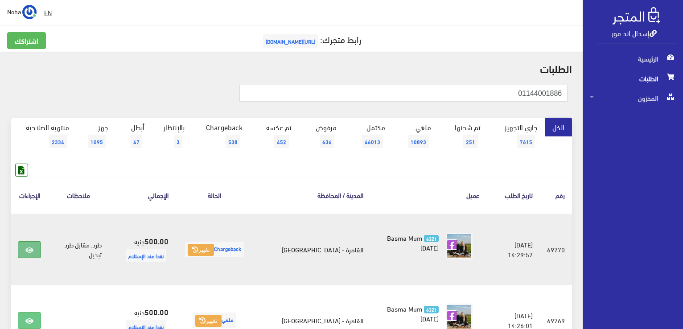
click at [26, 247] on icon at bounding box center [29, 250] width 8 height 7
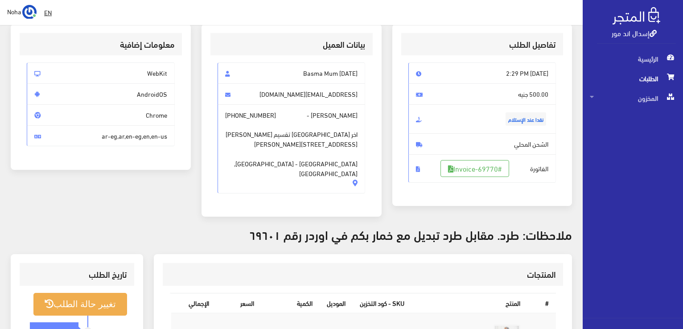
scroll to position [178, 0]
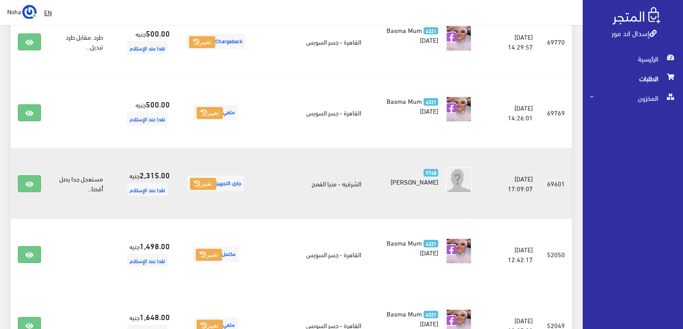
scroll to position [223, 0]
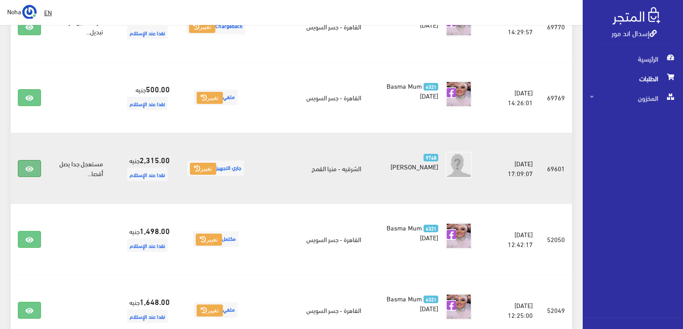
click at [29, 165] on icon at bounding box center [29, 168] width 8 height 7
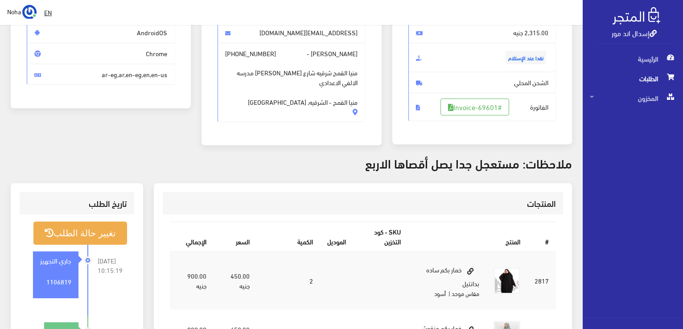
scroll to position [178, 0]
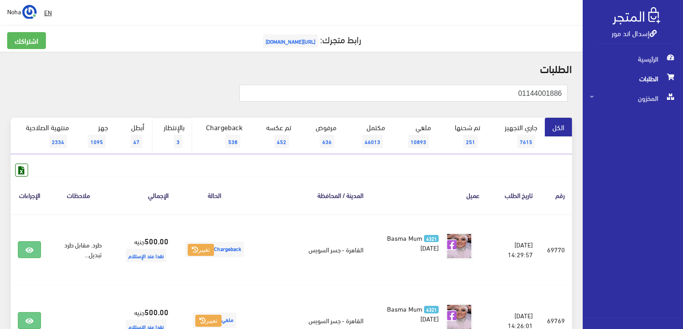
click at [169, 128] on link "بالإنتظار 3" at bounding box center [172, 136] width 40 height 37
